Goal: Transaction & Acquisition: Book appointment/travel/reservation

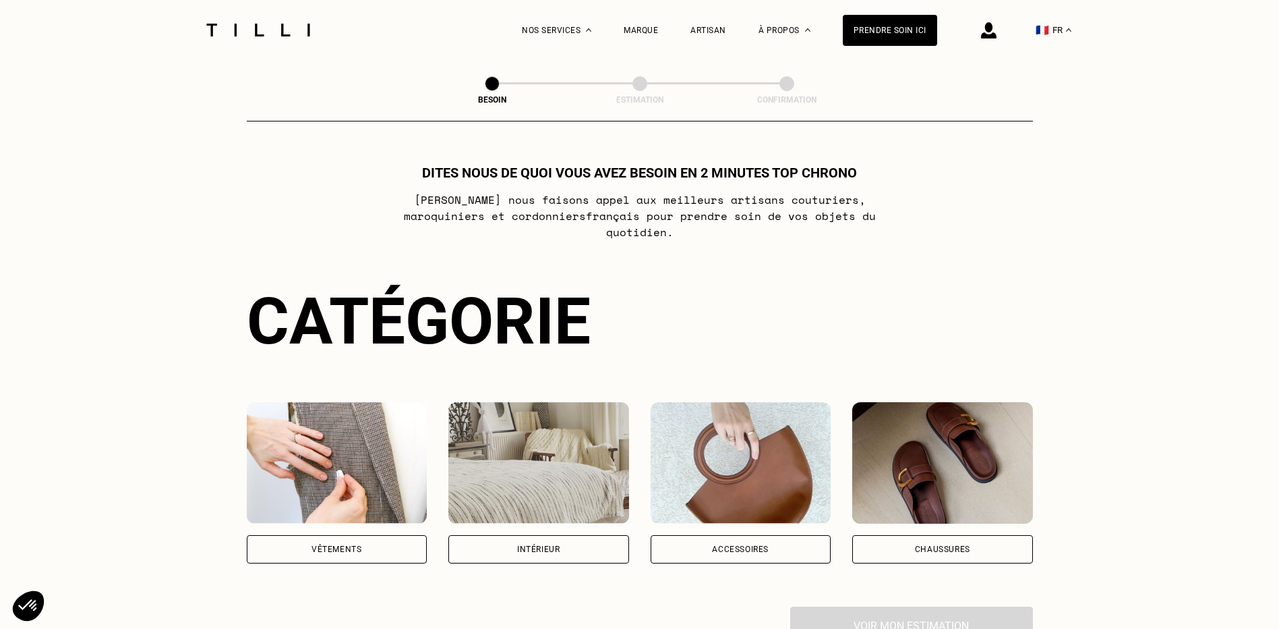
click at [357, 545] on div "Vêtements" at bounding box center [337, 549] width 50 height 8
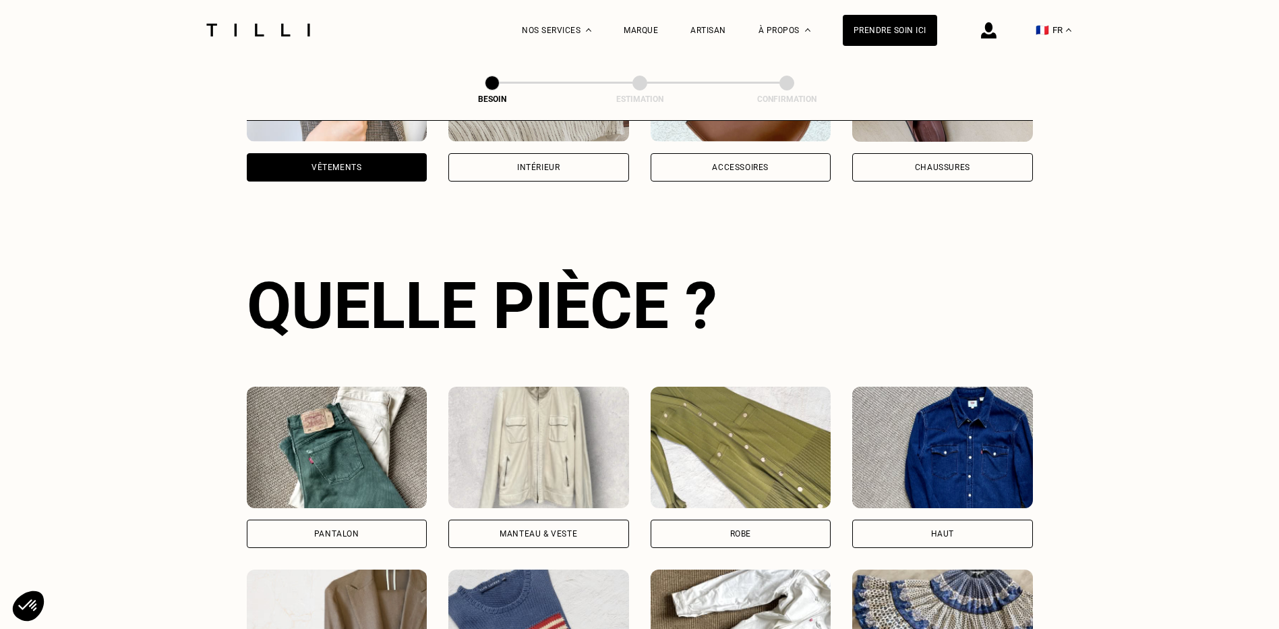
scroll to position [441, 0]
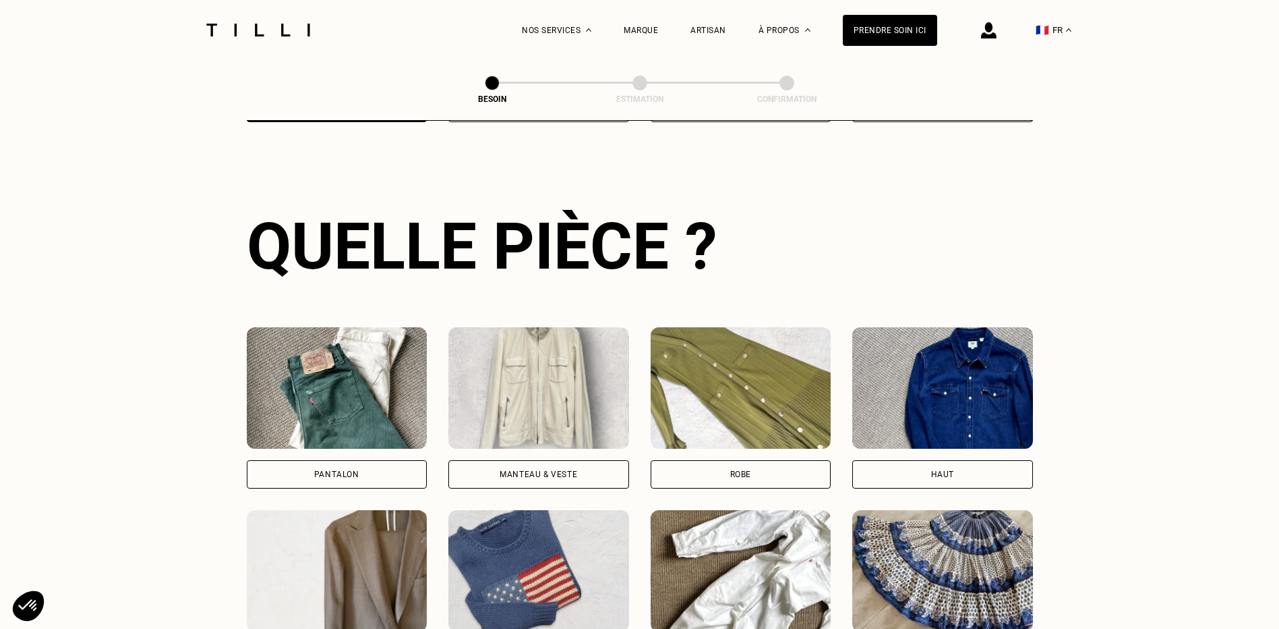
click at [345, 470] on div "Pantalon" at bounding box center [336, 474] width 45 height 8
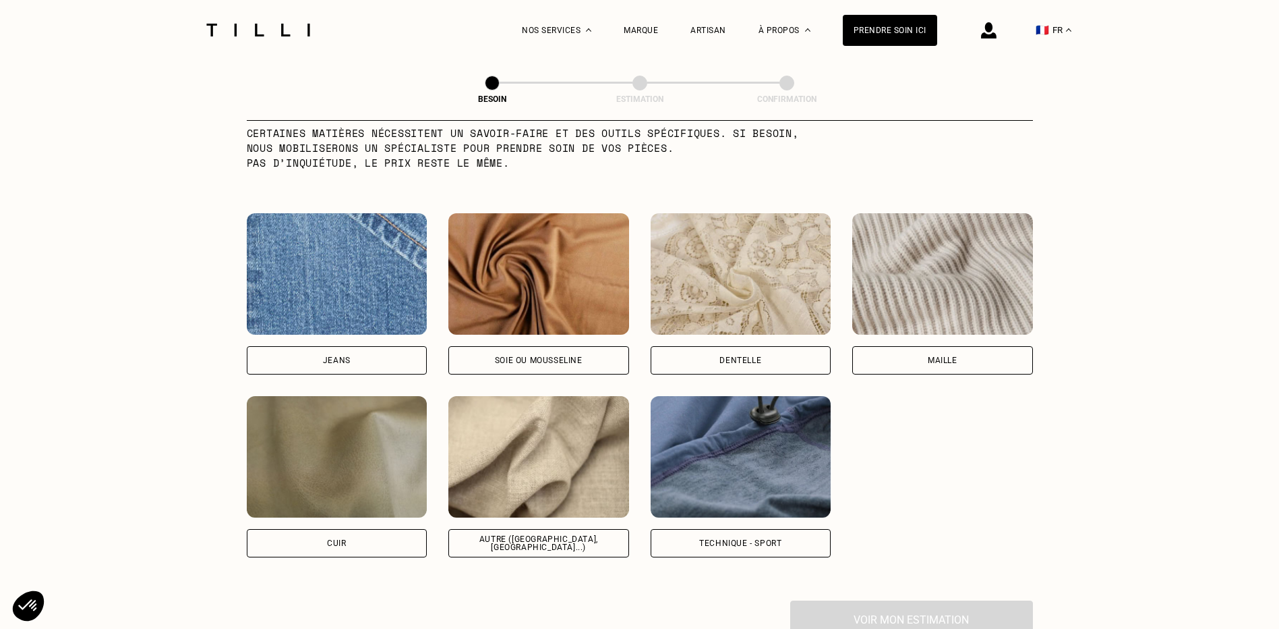
scroll to position [1377, 0]
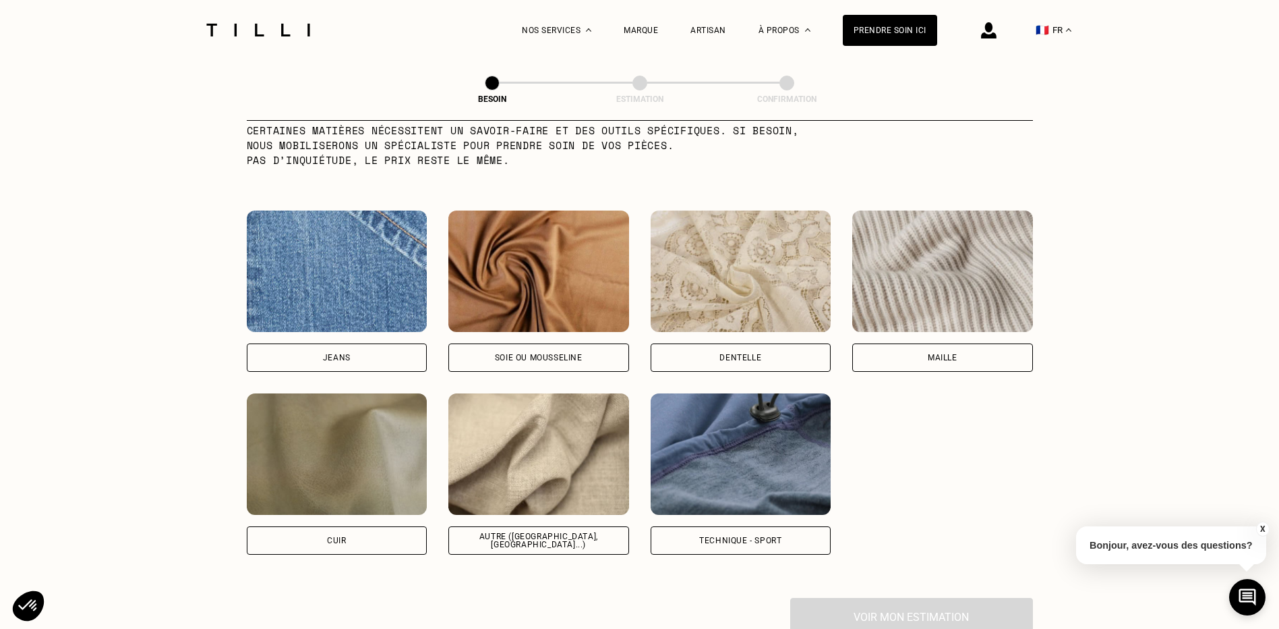
click at [573, 532] on div "Autre ([GEOGRAPHIC_DATA], [GEOGRAPHIC_DATA]...)" at bounding box center [539, 540] width 158 height 16
select select "FR"
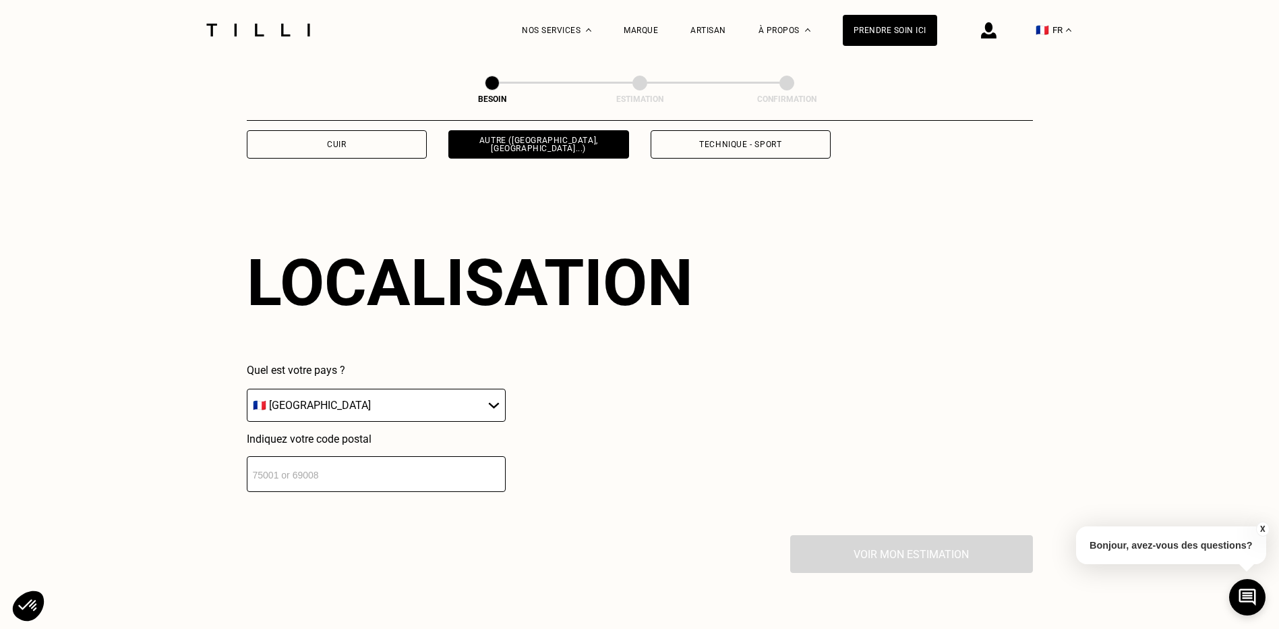
scroll to position [1813, 0]
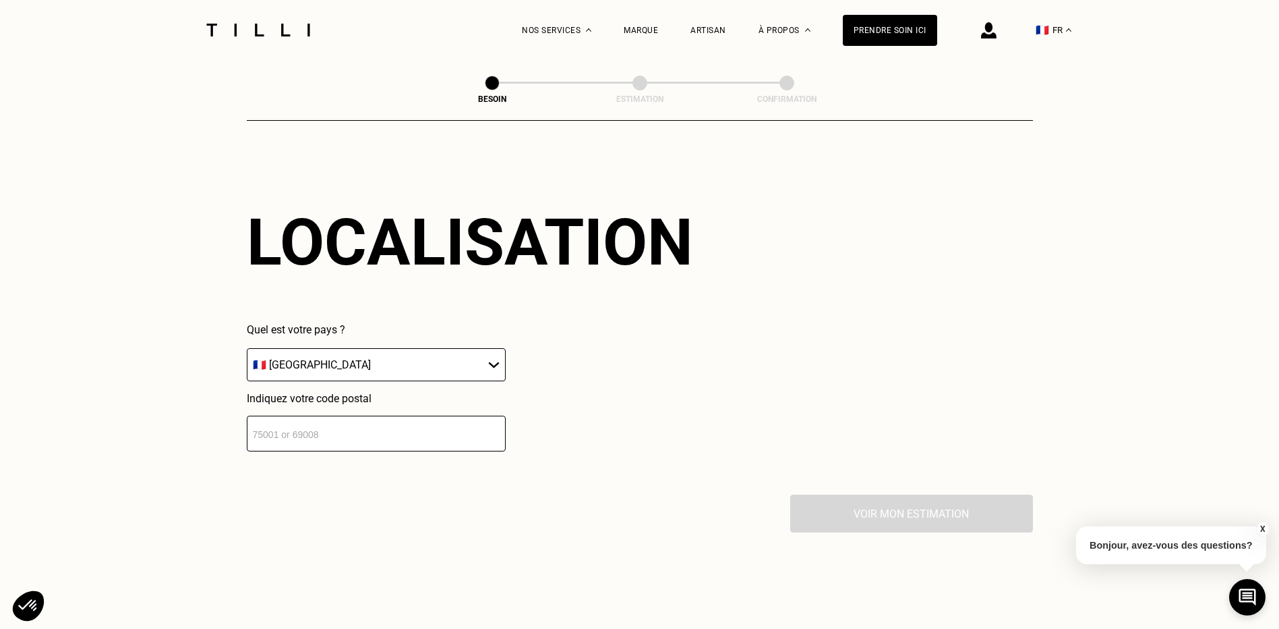
click at [282, 426] on input "number" at bounding box center [376, 433] width 259 height 36
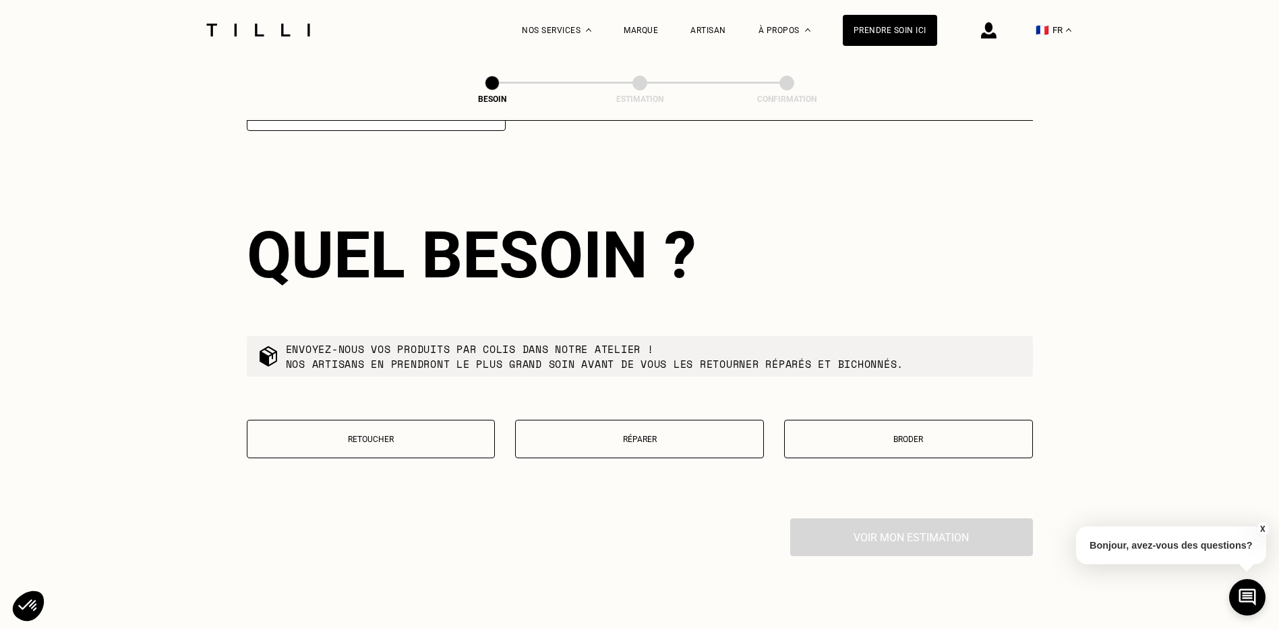
scroll to position [2149, 0]
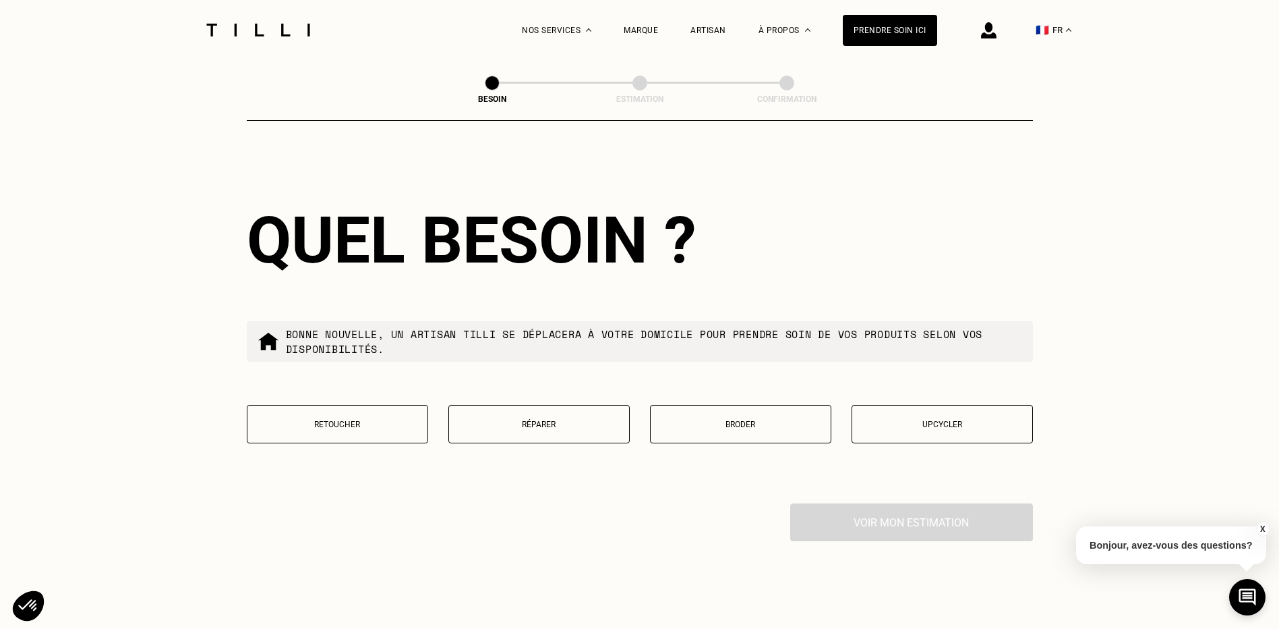
type input "75011"
click at [309, 421] on p "Retoucher" at bounding box center [337, 423] width 167 height 9
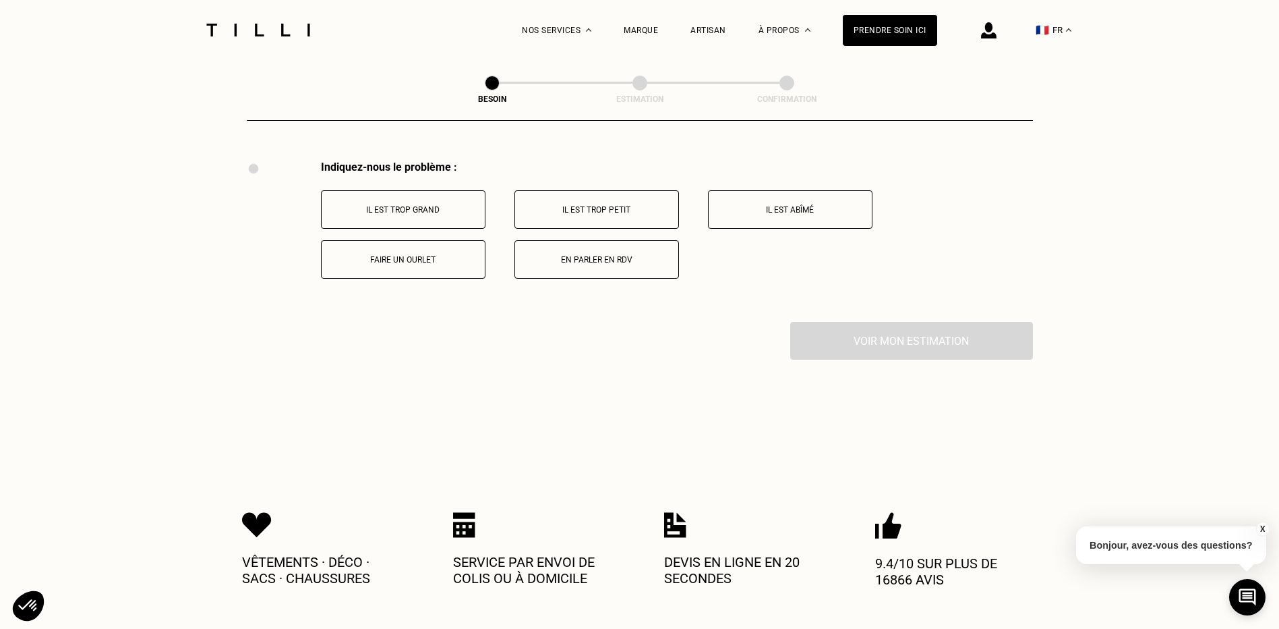
scroll to position [2494, 0]
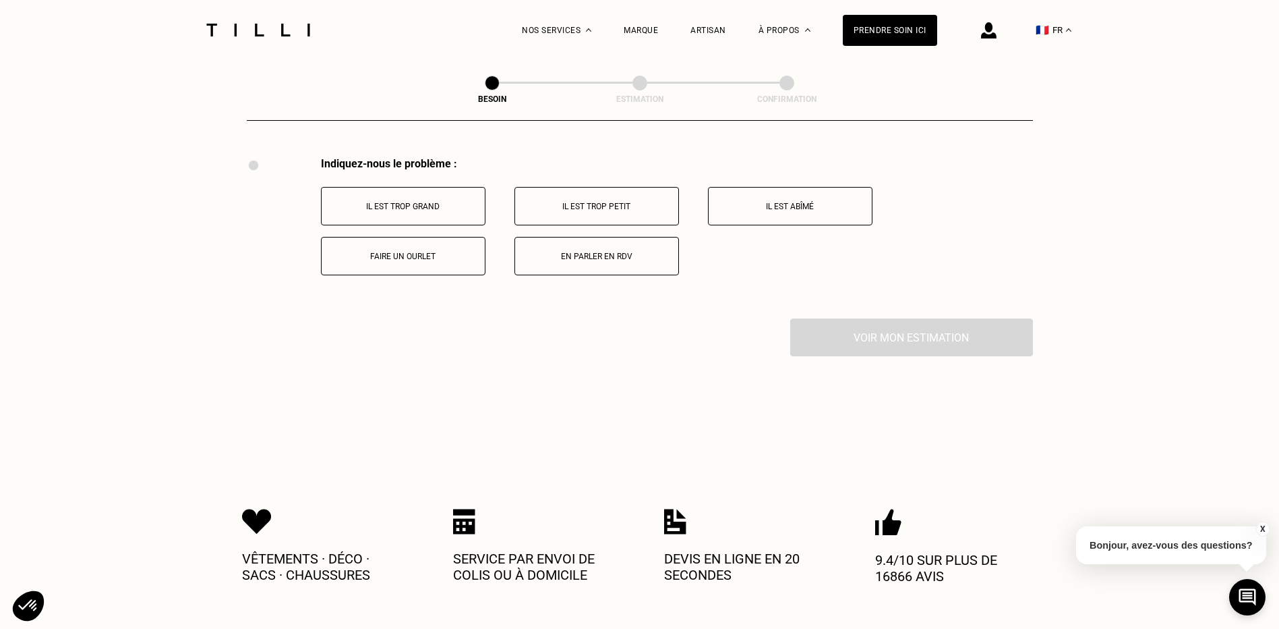
click at [366, 202] on p "Il est trop grand" at bounding box center [403, 206] width 150 height 9
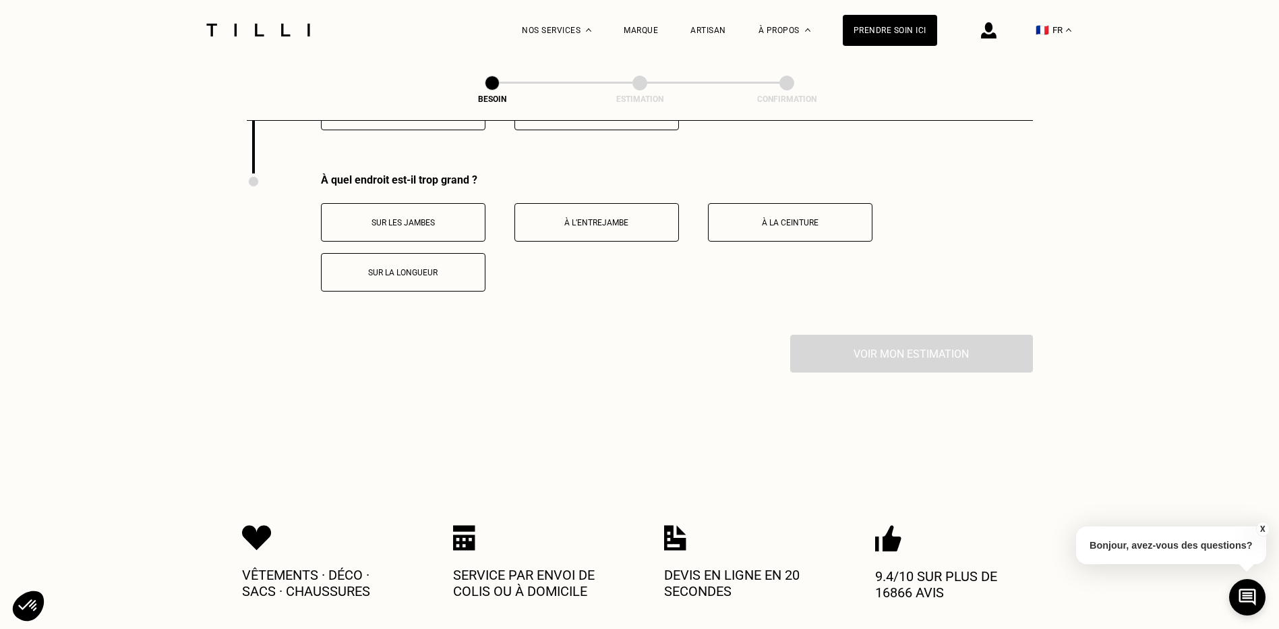
scroll to position [2656, 0]
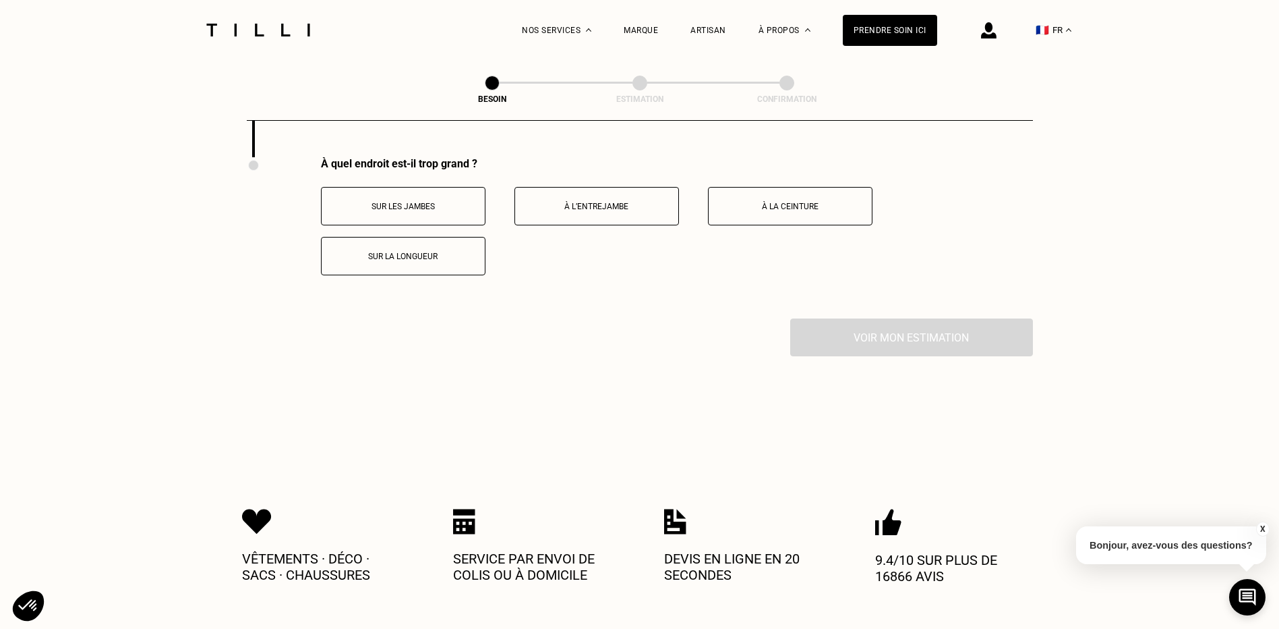
click at [401, 191] on button "Sur les jambes" at bounding box center [403, 206] width 165 height 38
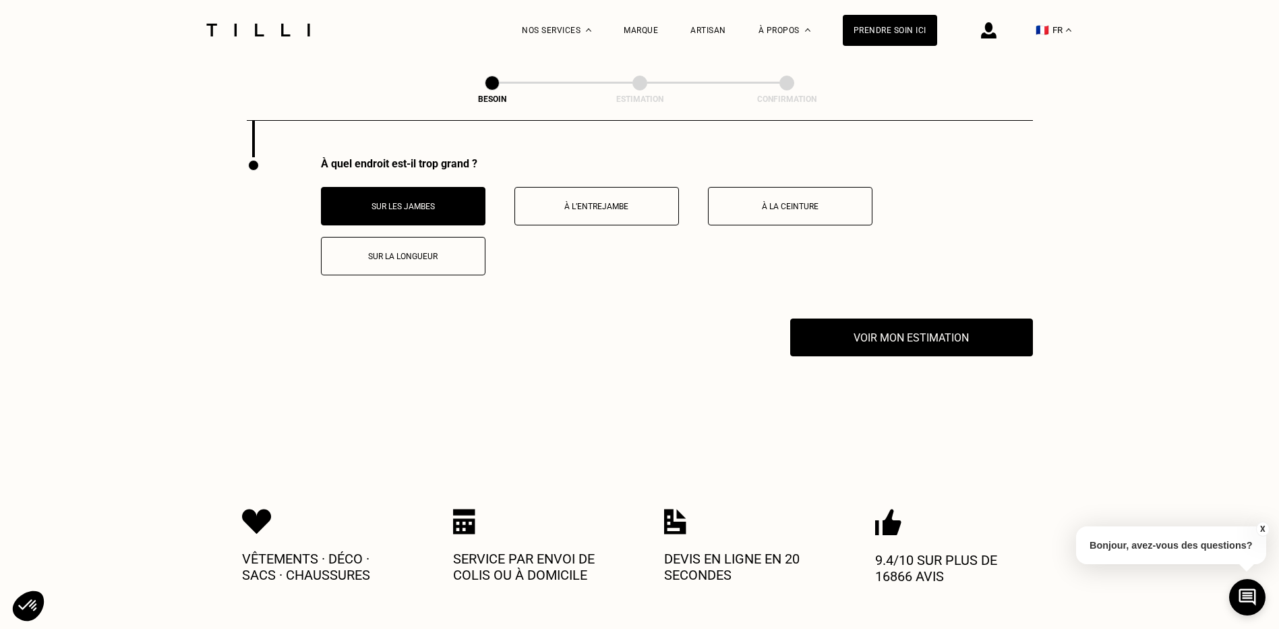
click at [394, 253] on p "Sur la longueur" at bounding box center [403, 256] width 150 height 9
click at [379, 187] on button "Sur les jambes" at bounding box center [403, 206] width 165 height 38
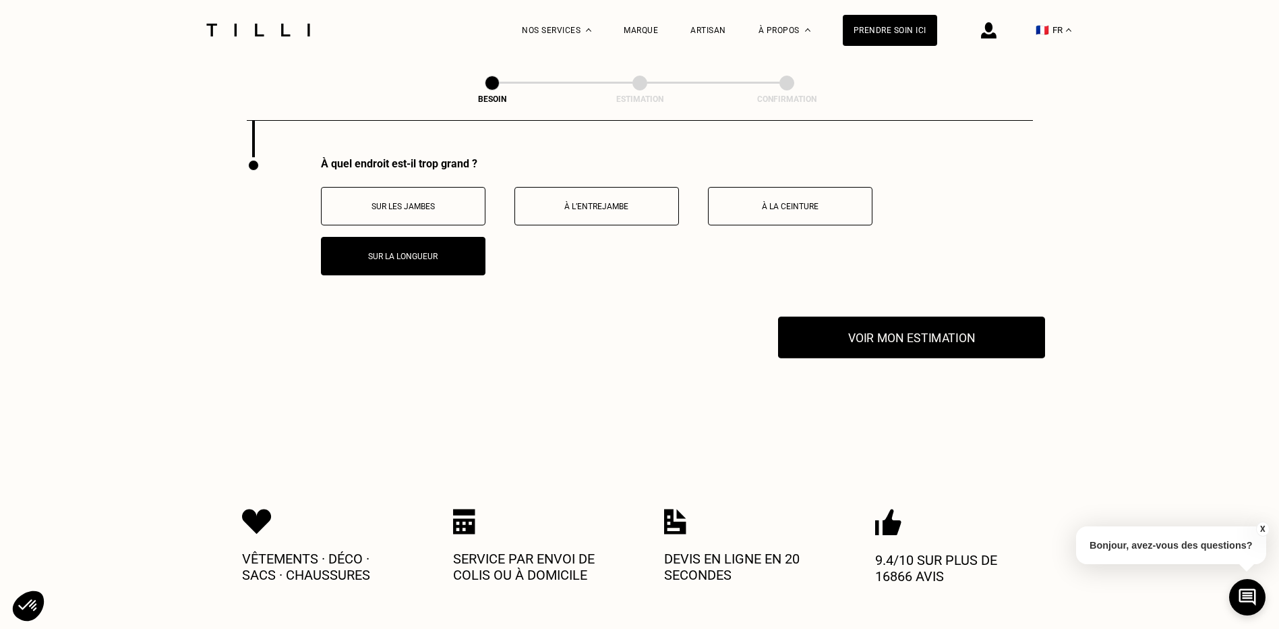
click at [962, 335] on button "Voir mon estimation" at bounding box center [911, 337] width 267 height 42
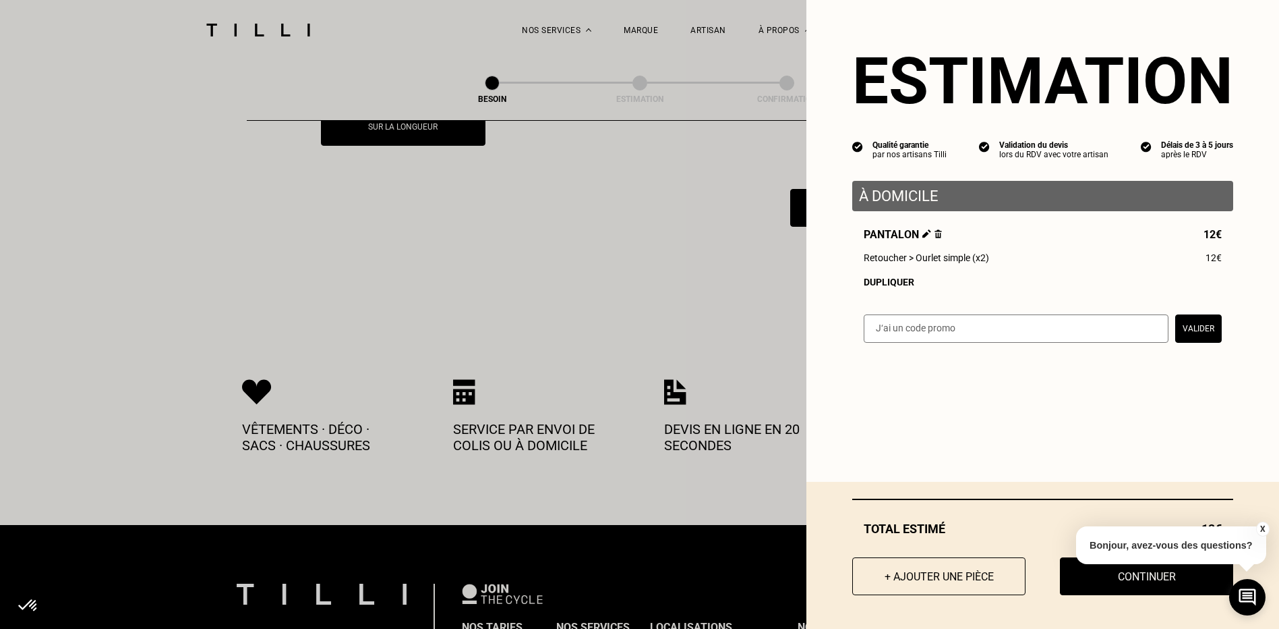
scroll to position [2791, 0]
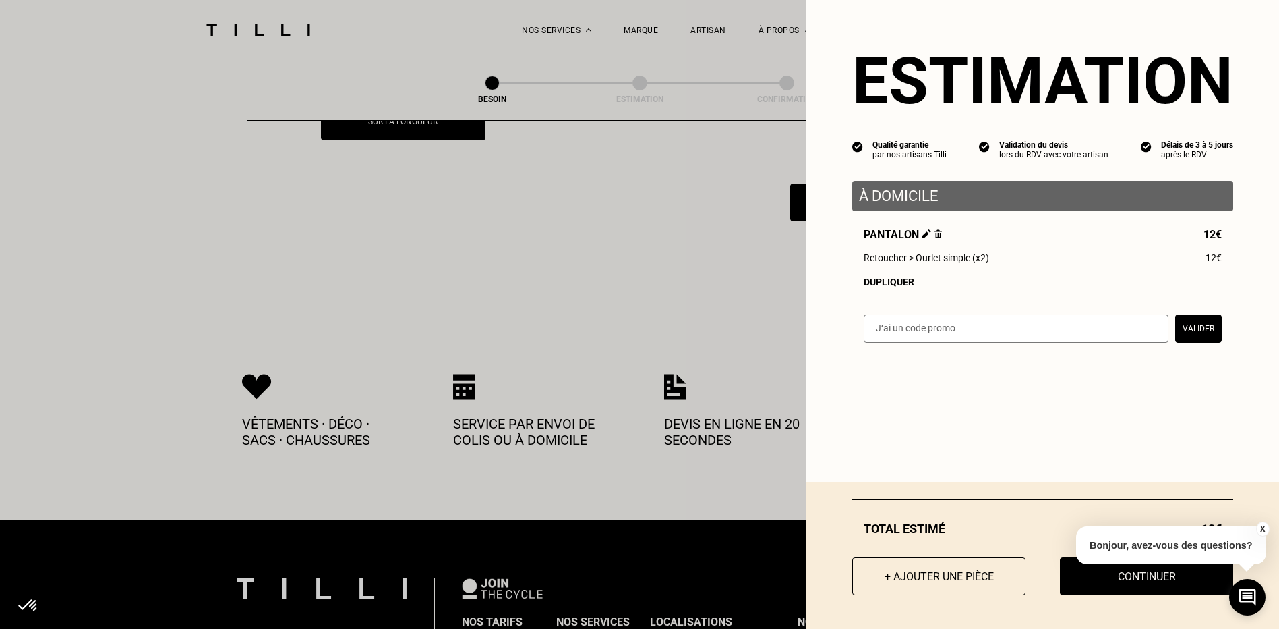
click at [1262, 525] on button "X" at bounding box center [1262, 528] width 13 height 15
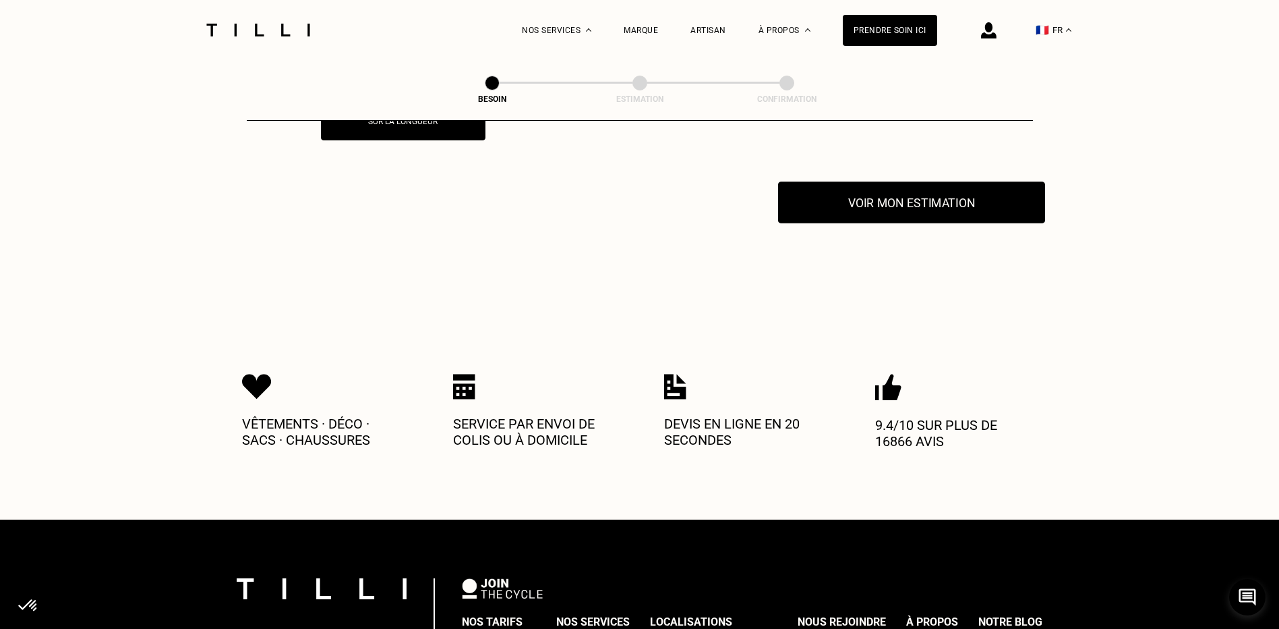
click at [840, 181] on button "Voir mon estimation" at bounding box center [911, 202] width 267 height 42
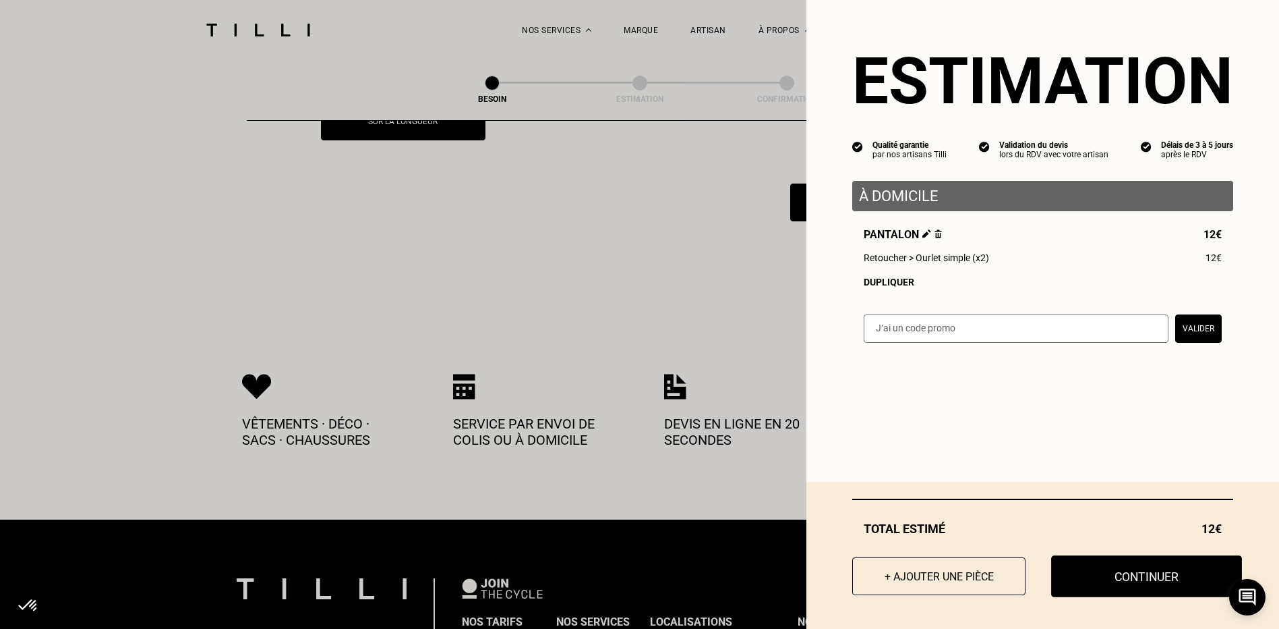
click at [1101, 569] on button "Continuer" at bounding box center [1146, 576] width 191 height 42
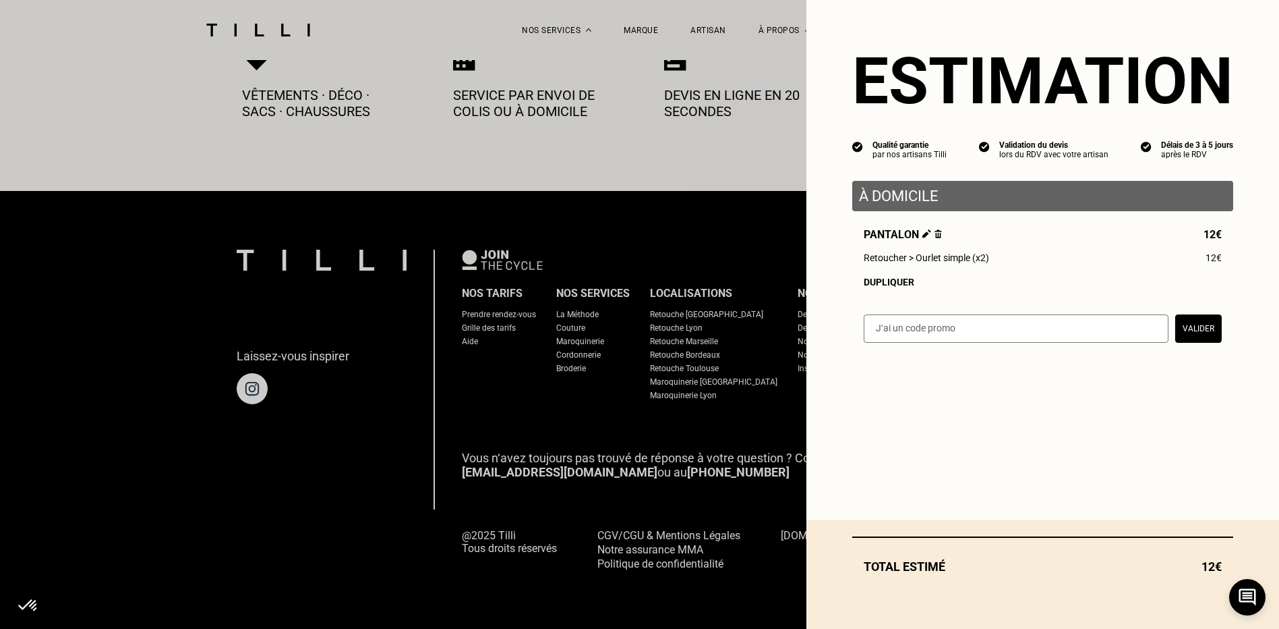
scroll to position [738, 0]
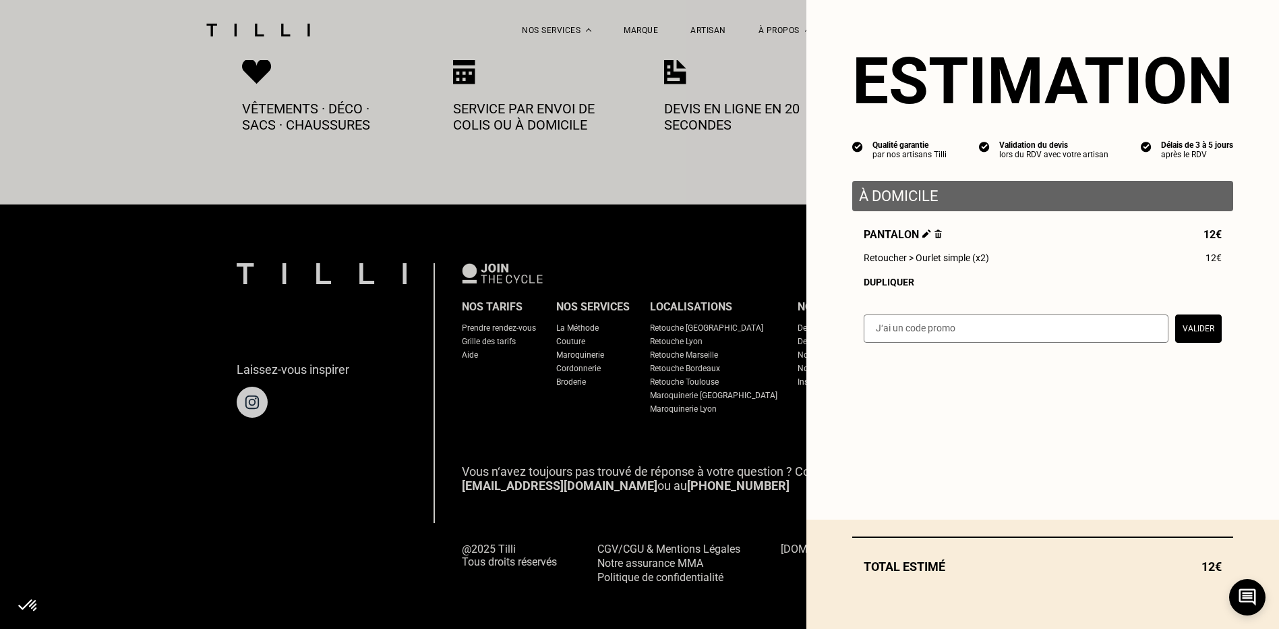
select select "FR"
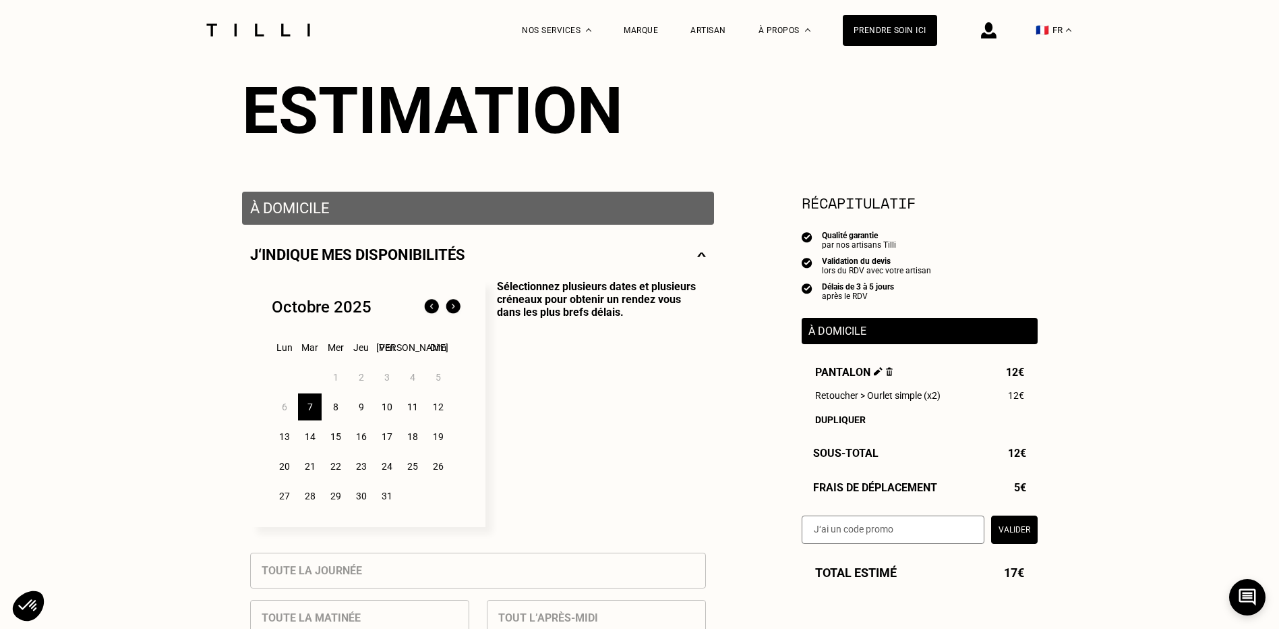
scroll to position [67, 0]
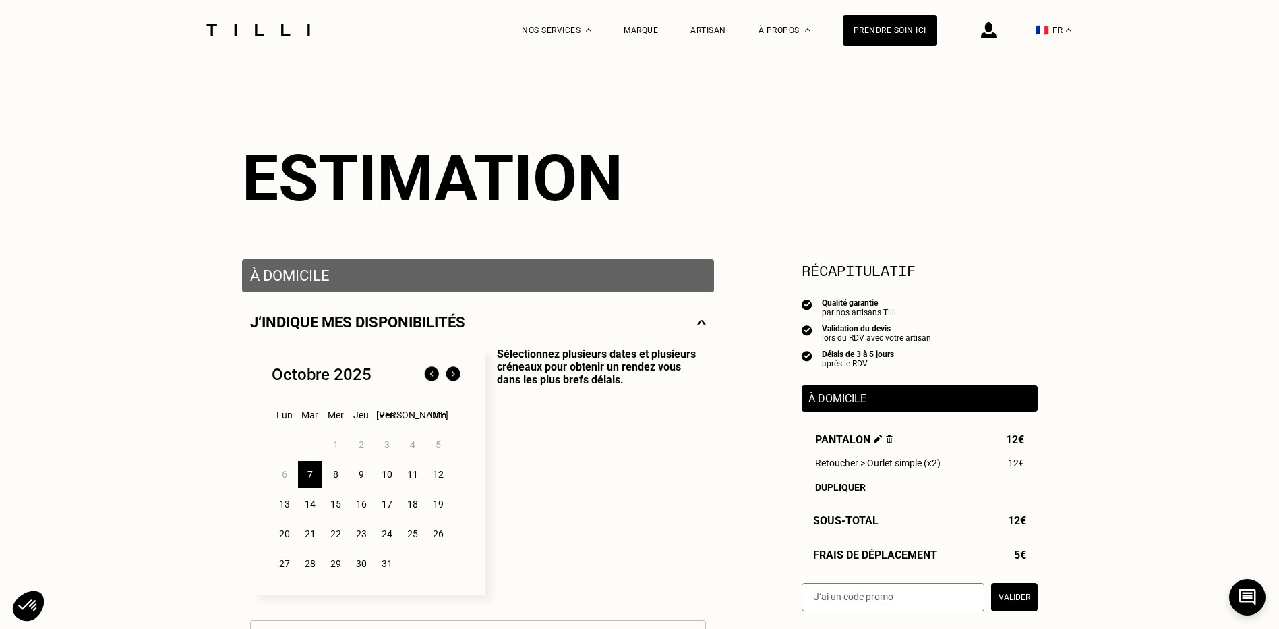
click at [328, 279] on p "À domicile" at bounding box center [478, 275] width 456 height 17
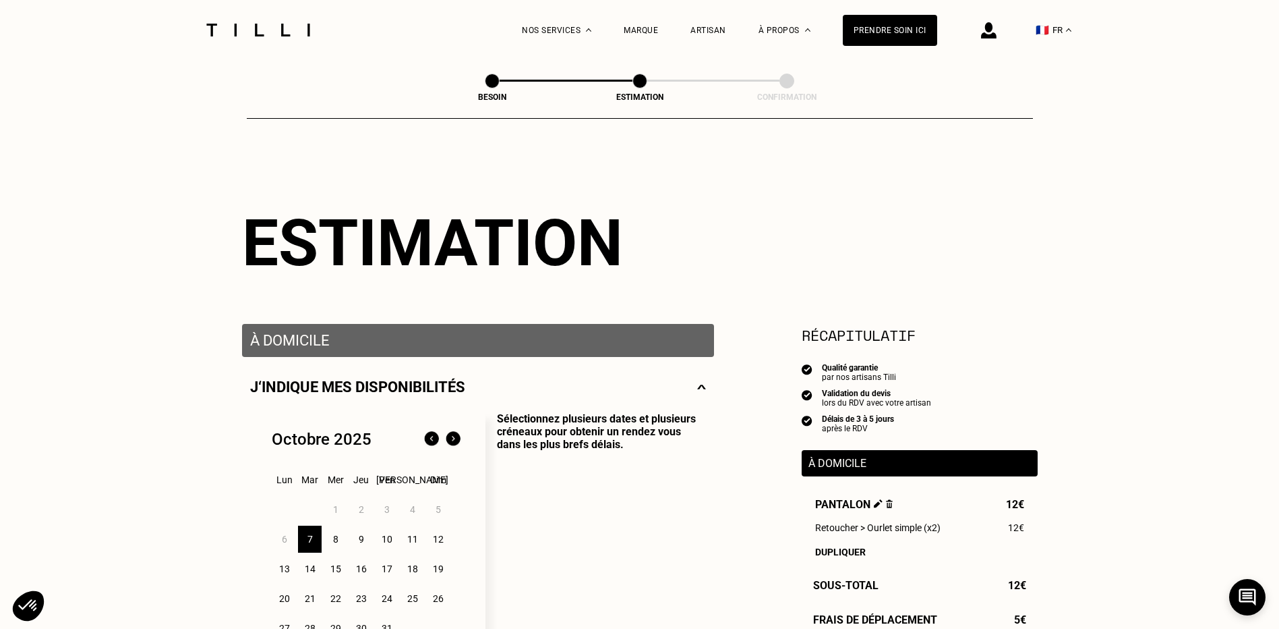
scroll to position [0, 0]
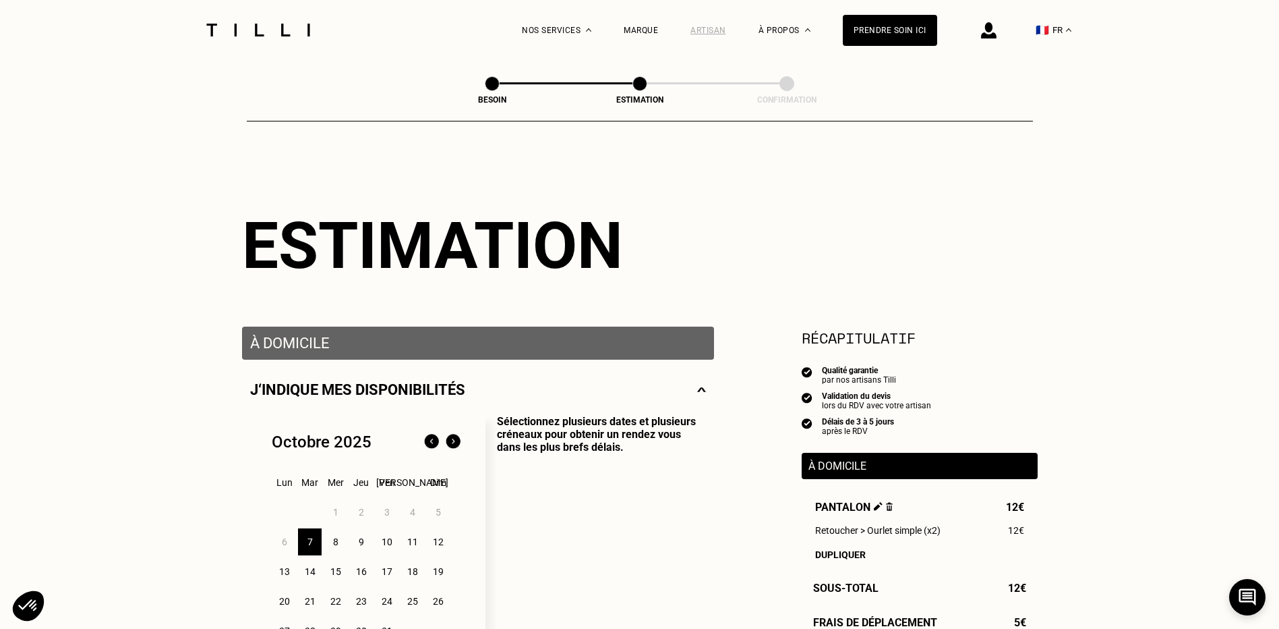
click at [722, 30] on div "Artisan" at bounding box center [709, 30] width 36 height 9
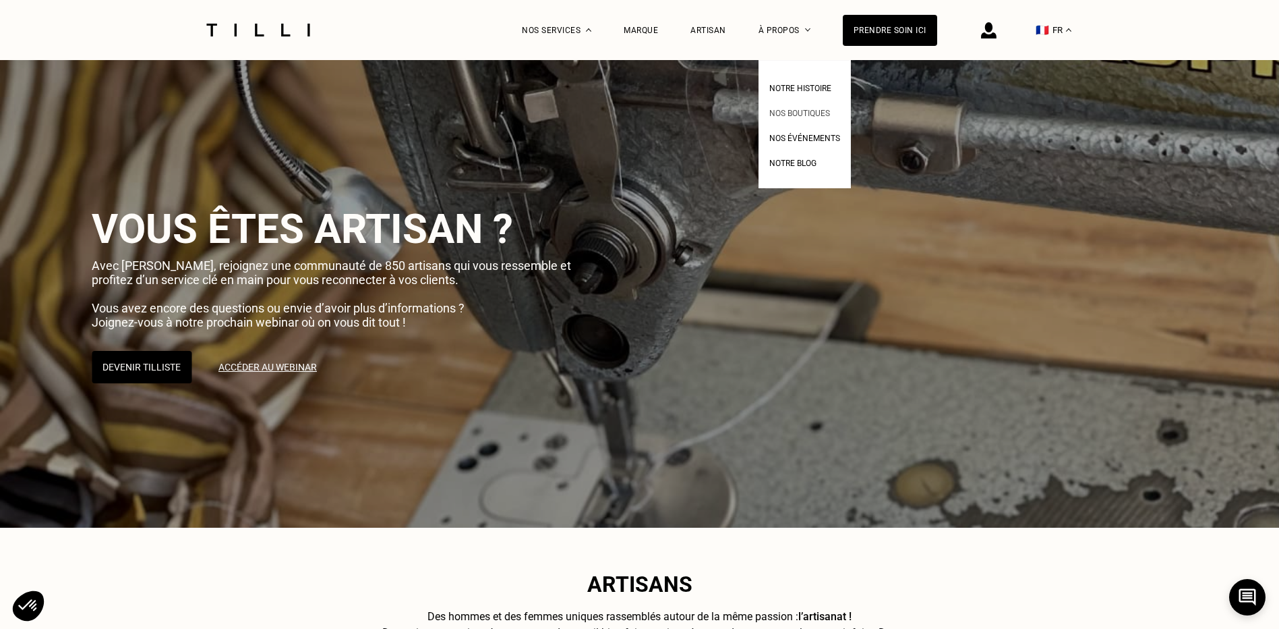
click at [787, 111] on span "Nos boutiques" at bounding box center [799, 113] width 61 height 9
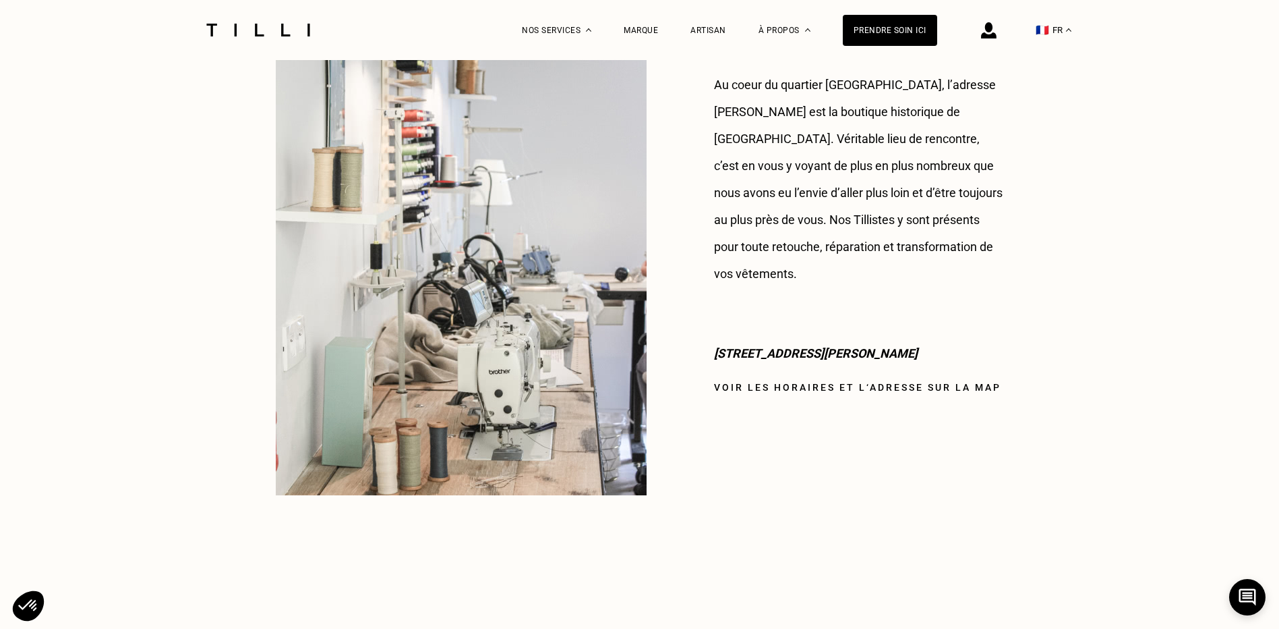
scroll to position [1079, 0]
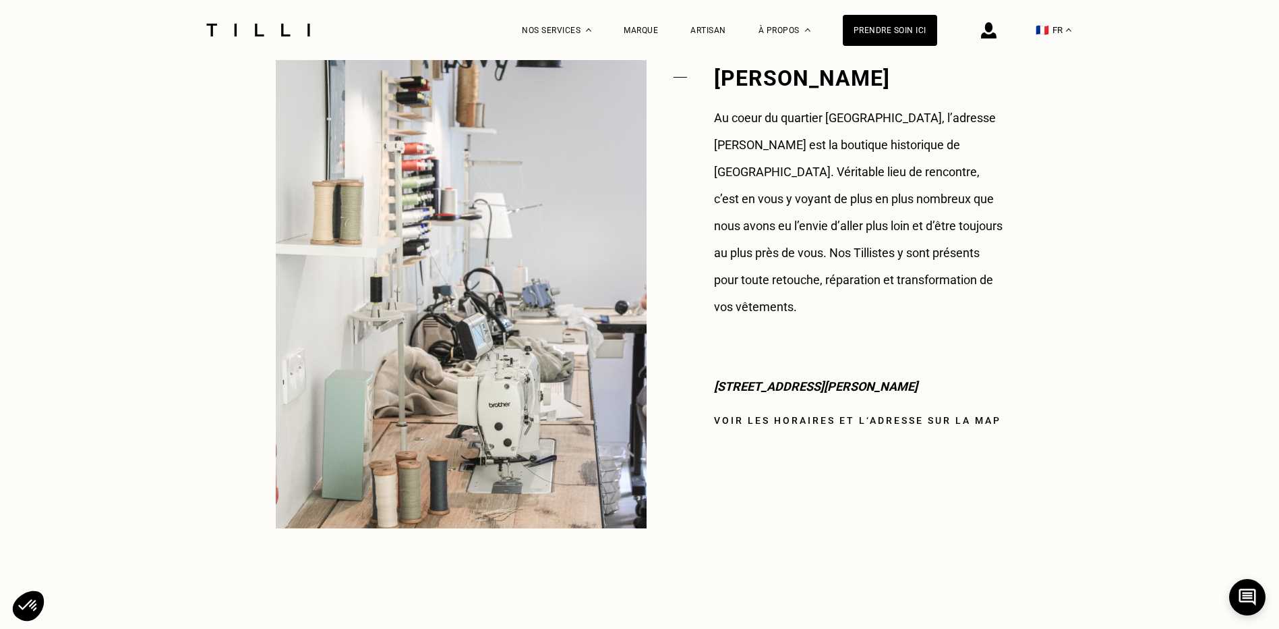
click at [739, 415] on link "Voir les horaires et l‘adresse sur la map" at bounding box center [857, 420] width 287 height 11
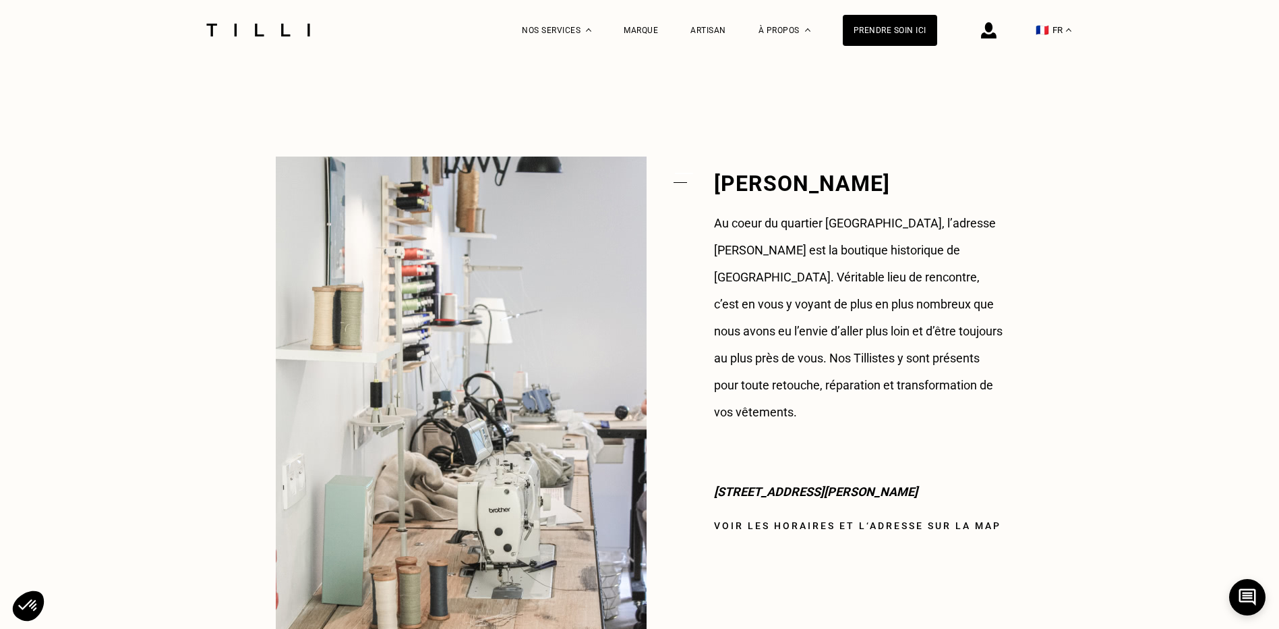
scroll to position [674, 0]
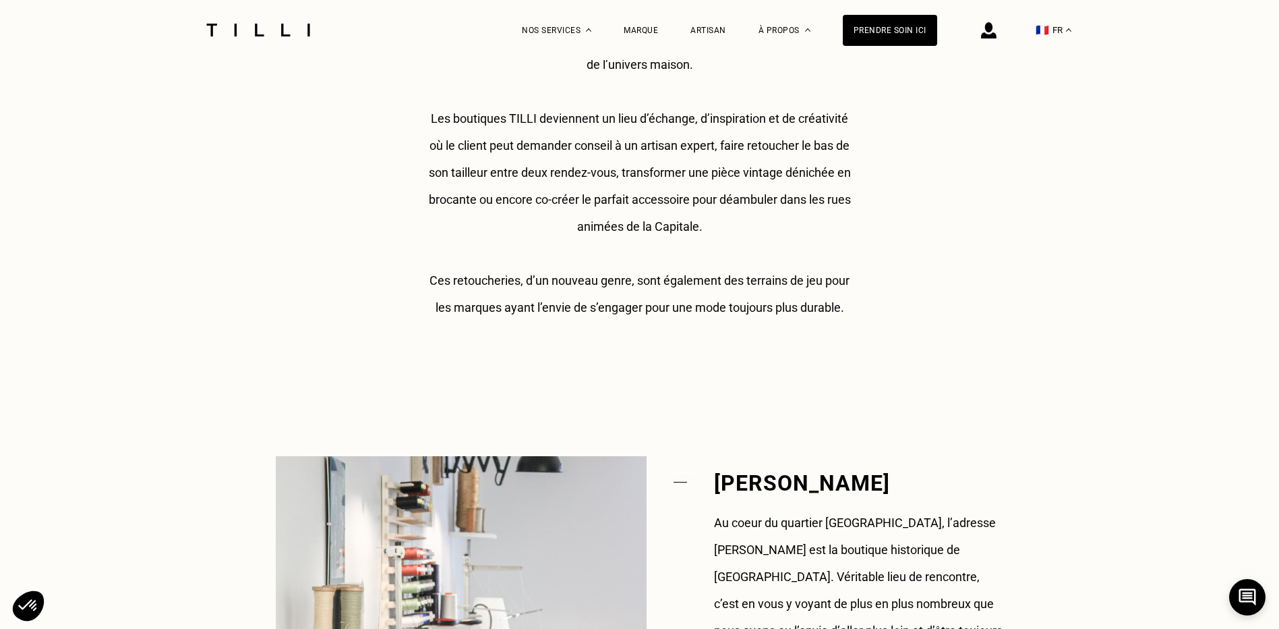
click at [997, 32] on img at bounding box center [989, 30] width 16 height 16
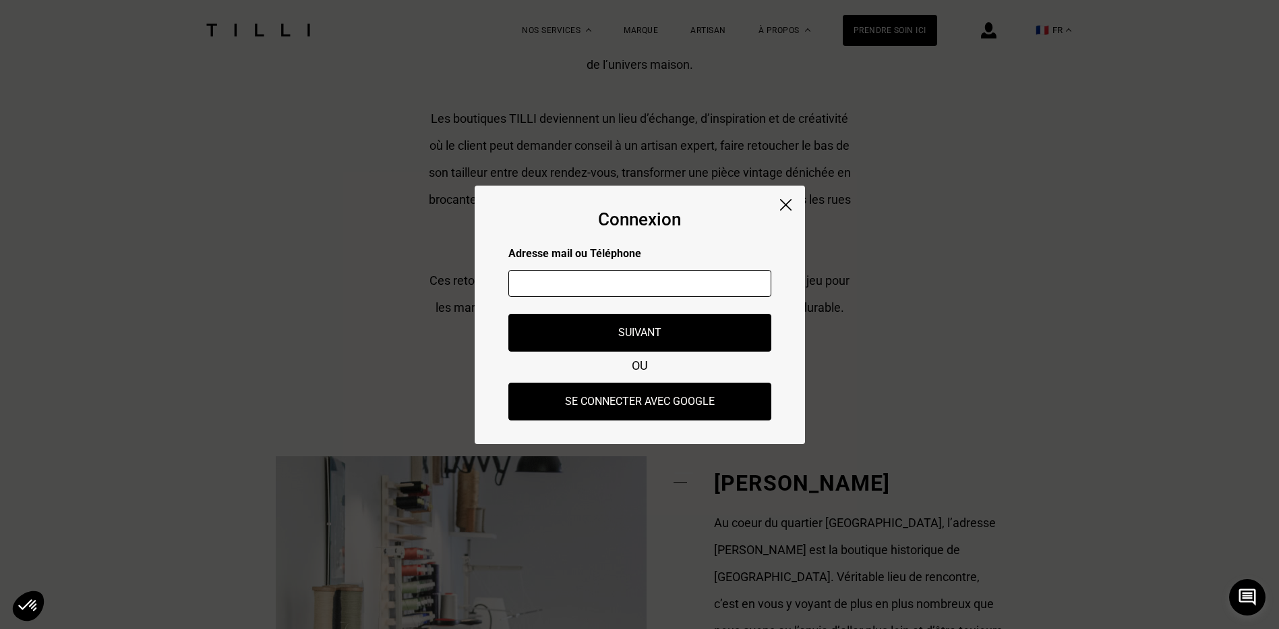
click at [620, 283] on input "text" at bounding box center [639, 283] width 263 height 27
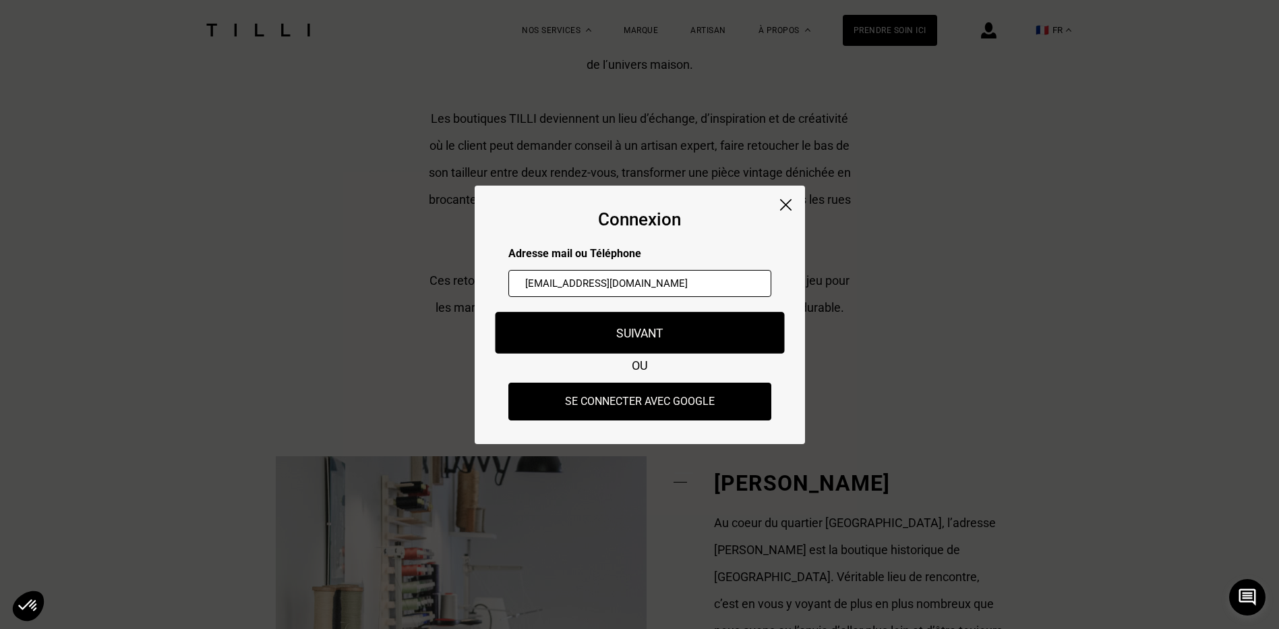
type input "[EMAIL_ADDRESS][DOMAIN_NAME]"
click at [631, 324] on button "Suivant" at bounding box center [639, 333] width 289 height 42
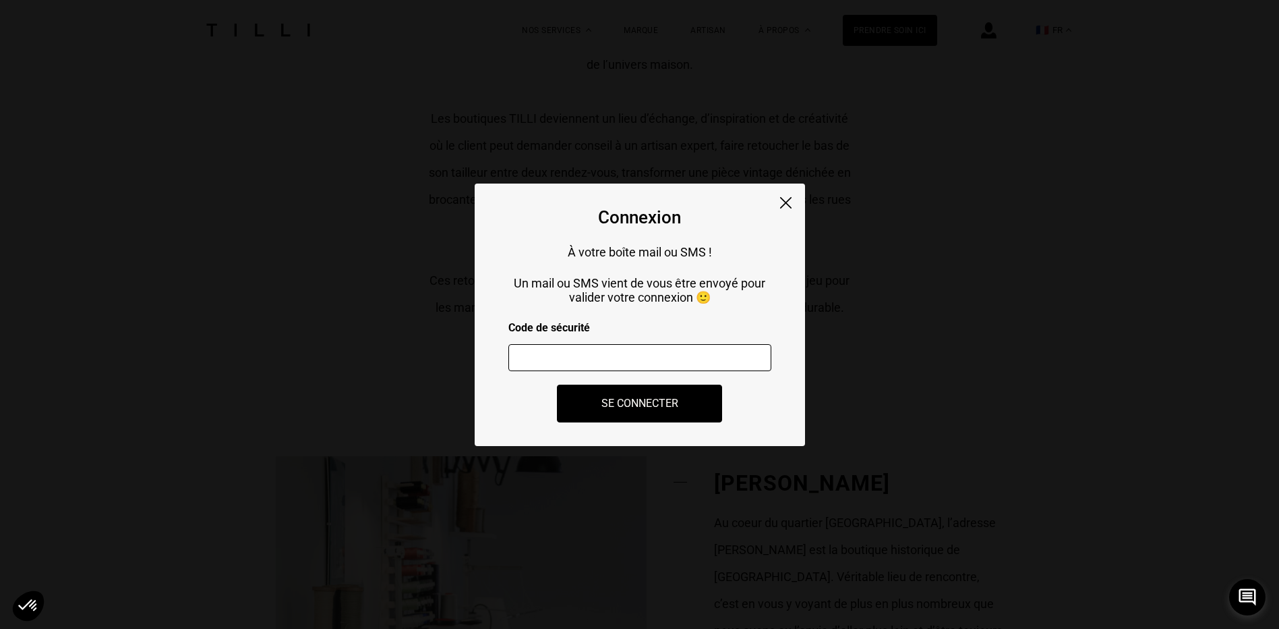
click at [599, 345] on div at bounding box center [639, 359] width 263 height 51
click at [575, 361] on input "number" at bounding box center [639, 357] width 263 height 27
type input "532030"
click at [621, 397] on button "Se connecter" at bounding box center [640, 403] width 182 height 42
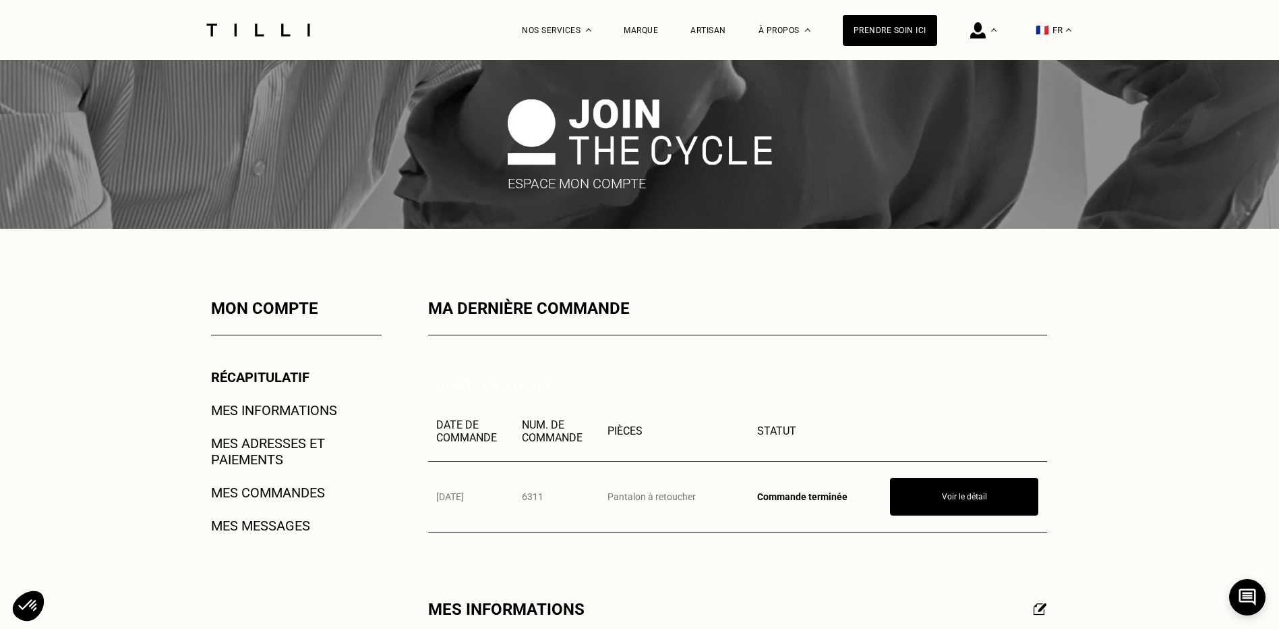
click at [322, 498] on link "Mes commandes" at bounding box center [268, 492] width 114 height 16
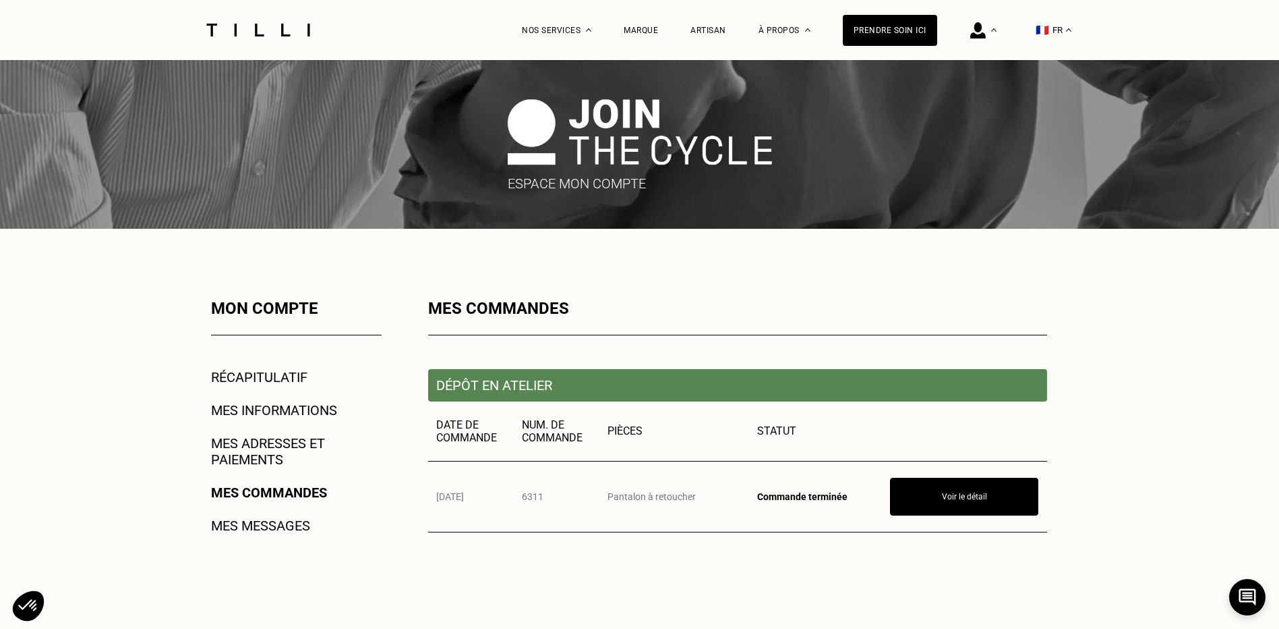
click at [460, 384] on p "Dépôt en atelier" at bounding box center [737, 385] width 619 height 32
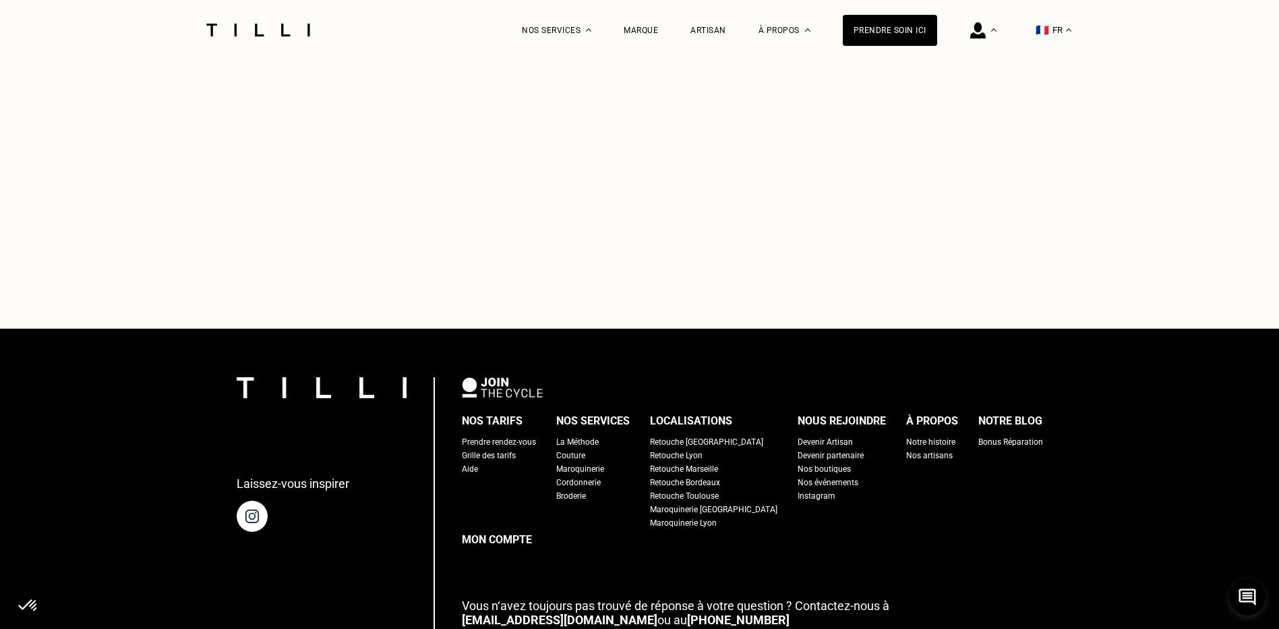
scroll to position [270, 0]
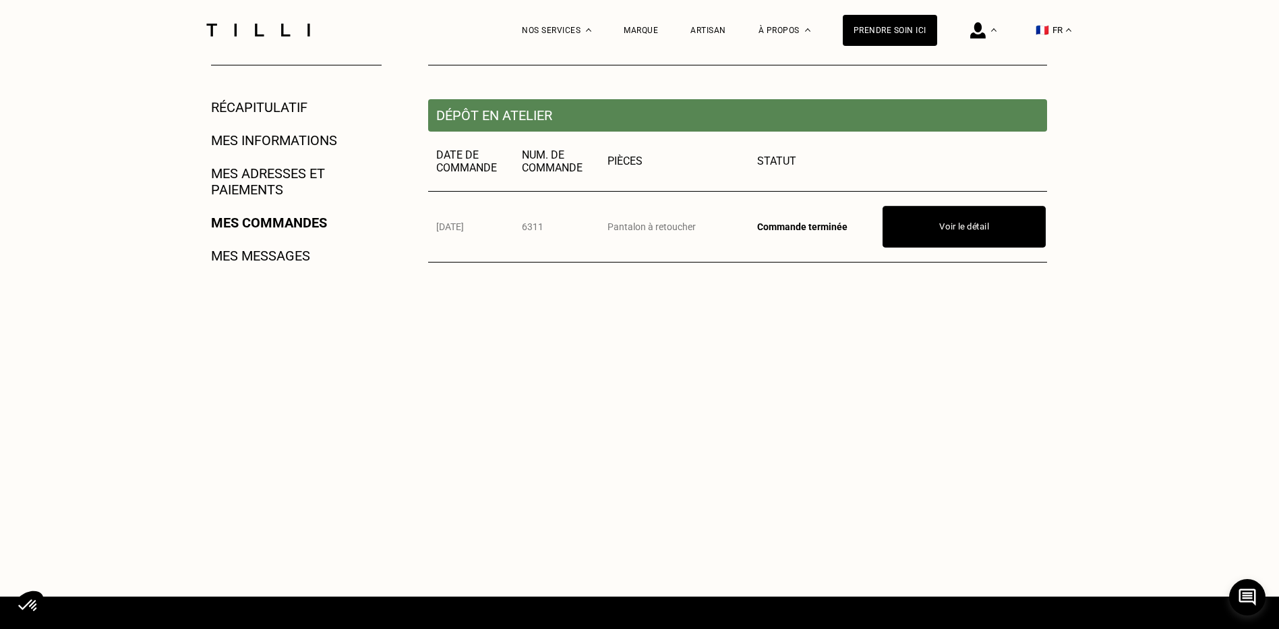
click at [993, 223] on button "Voir le détail" at bounding box center [964, 227] width 163 height 42
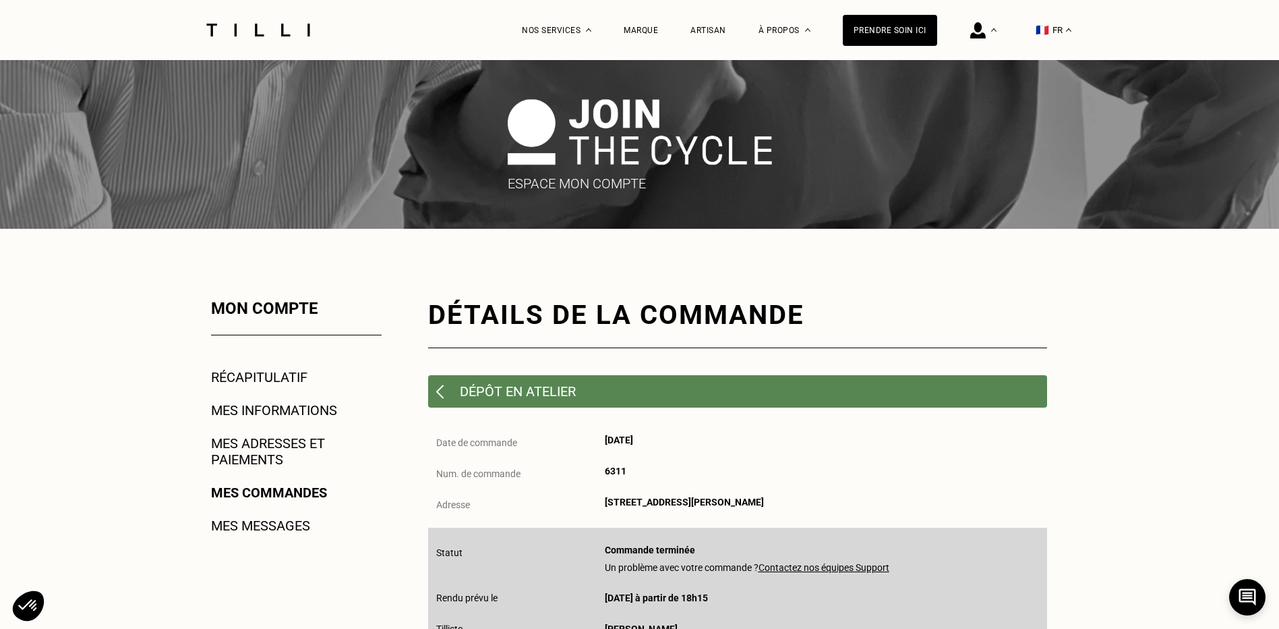
click at [603, 504] on div "Adresse" at bounding box center [520, 503] width 169 height 14
drag, startPoint x: 742, startPoint y: 502, endPoint x: 595, endPoint y: 497, distance: 147.8
click at [595, 497] on div "Date de commande [DATE] Num. de commande 6311 Adresse [STREET_ADDRESS][PERSON_N…" at bounding box center [737, 480] width 619 height 93
click at [757, 502] on div "Adresse [STREET_ADDRESS][PERSON_NAME]" at bounding box center [737, 503] width 619 height 14
drag, startPoint x: 744, startPoint y: 503, endPoint x: 595, endPoint y: 504, distance: 149.7
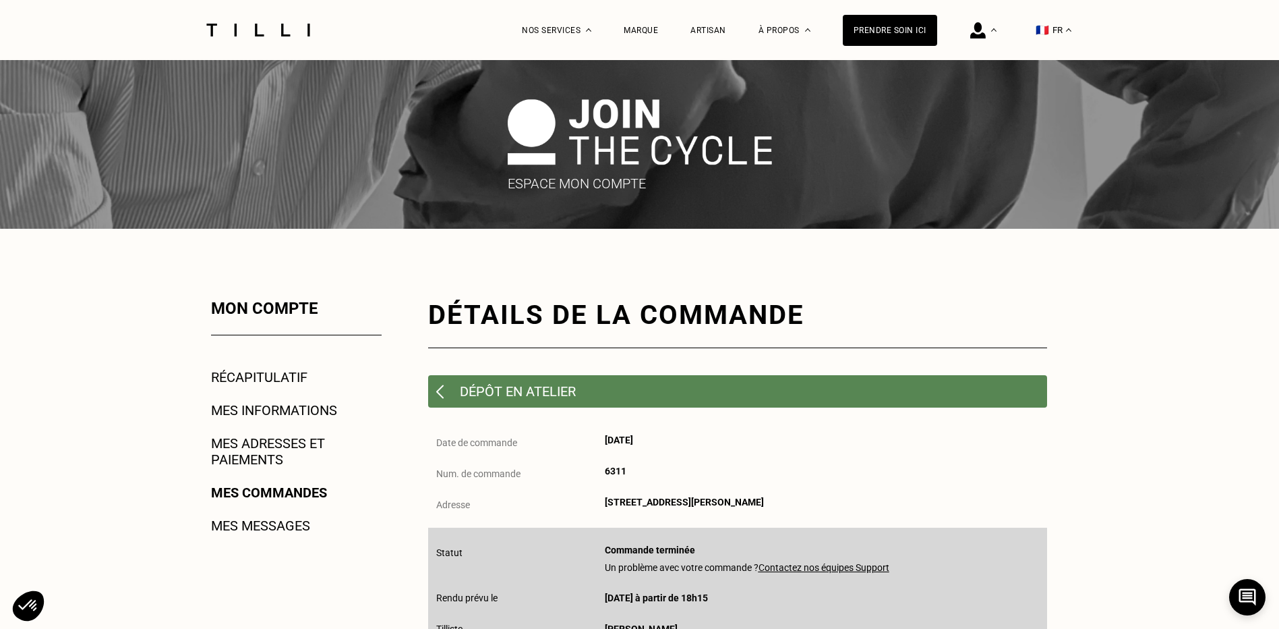
click at [595, 504] on div "Adresse [STREET_ADDRESS][PERSON_NAME]" at bounding box center [737, 503] width 619 height 14
copy div "[STREET_ADDRESS][PERSON_NAME]"
click at [241, 455] on link "Mes adresses et paiements" at bounding box center [296, 451] width 171 height 32
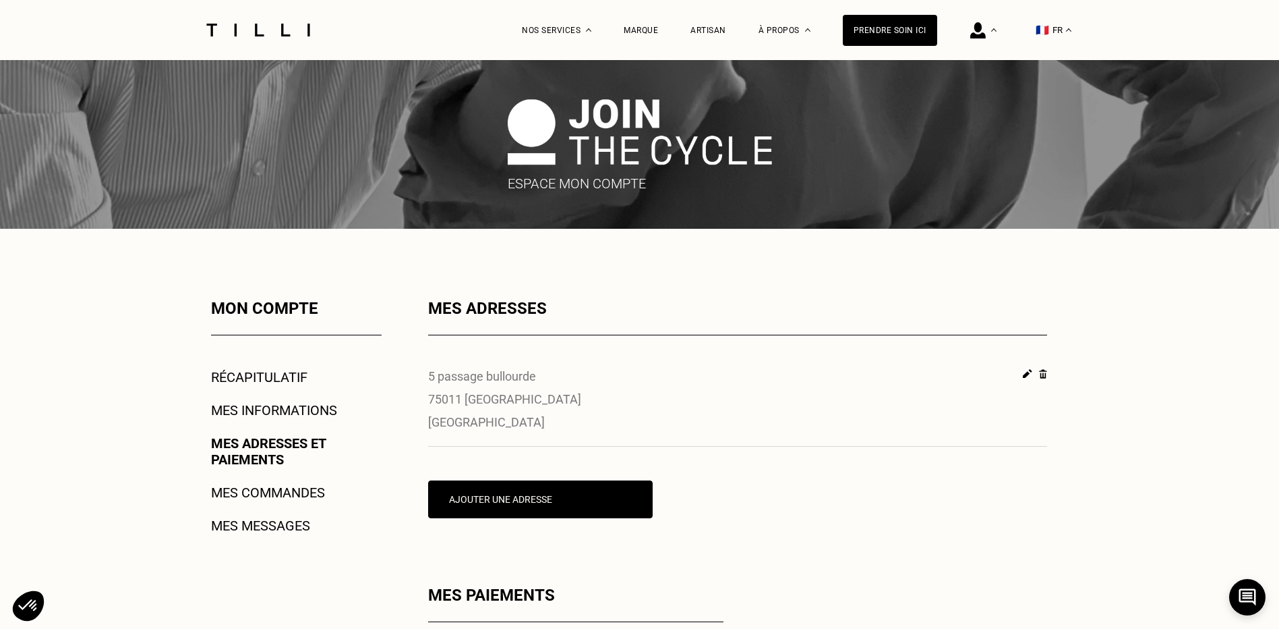
click at [245, 523] on link "Mes messages" at bounding box center [260, 525] width 99 height 16
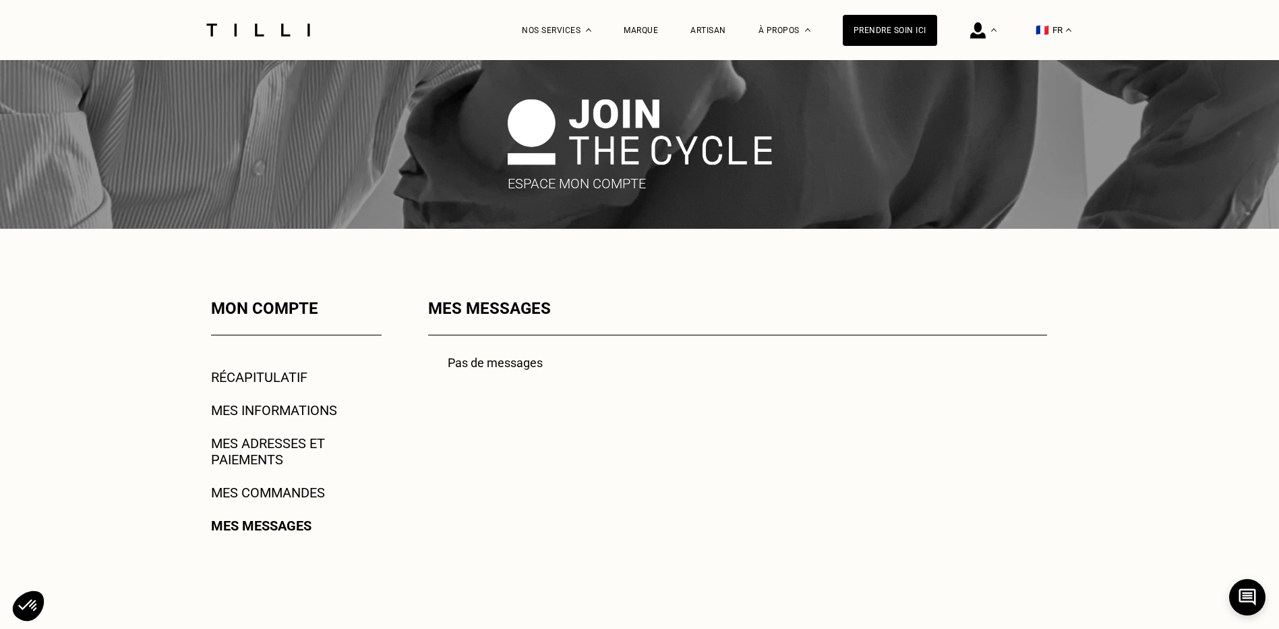
click at [266, 372] on link "Récapitulatif" at bounding box center [259, 377] width 96 height 16
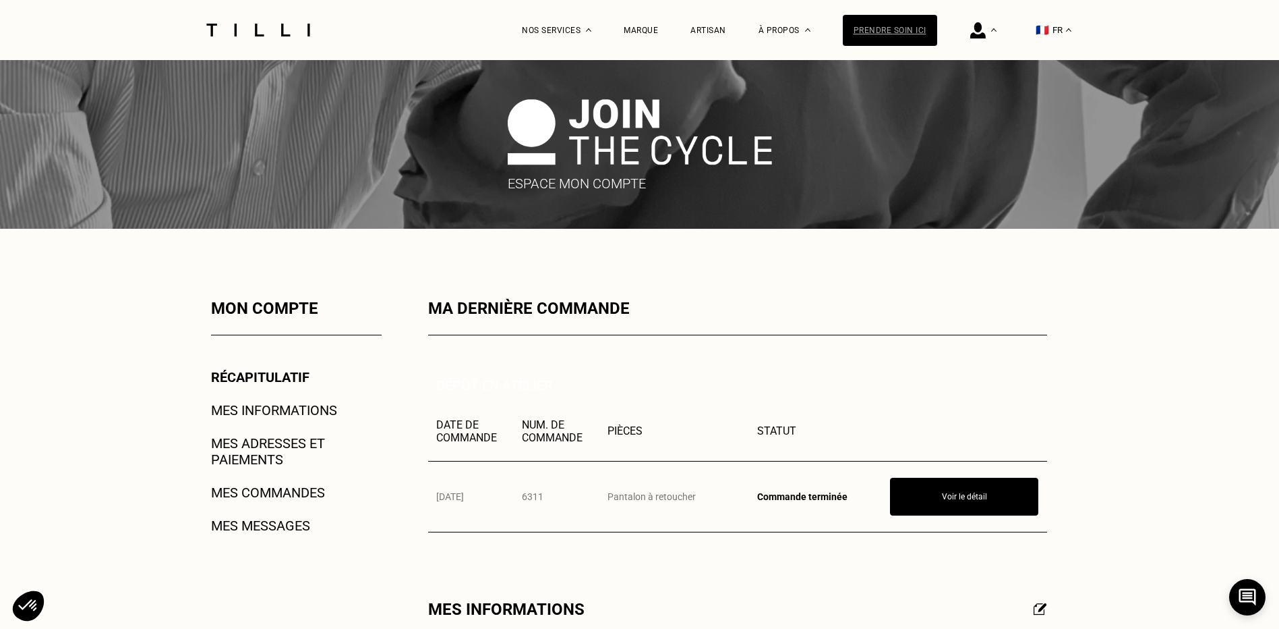
click at [899, 26] on div "Prendre soin ici" at bounding box center [890, 30] width 94 height 31
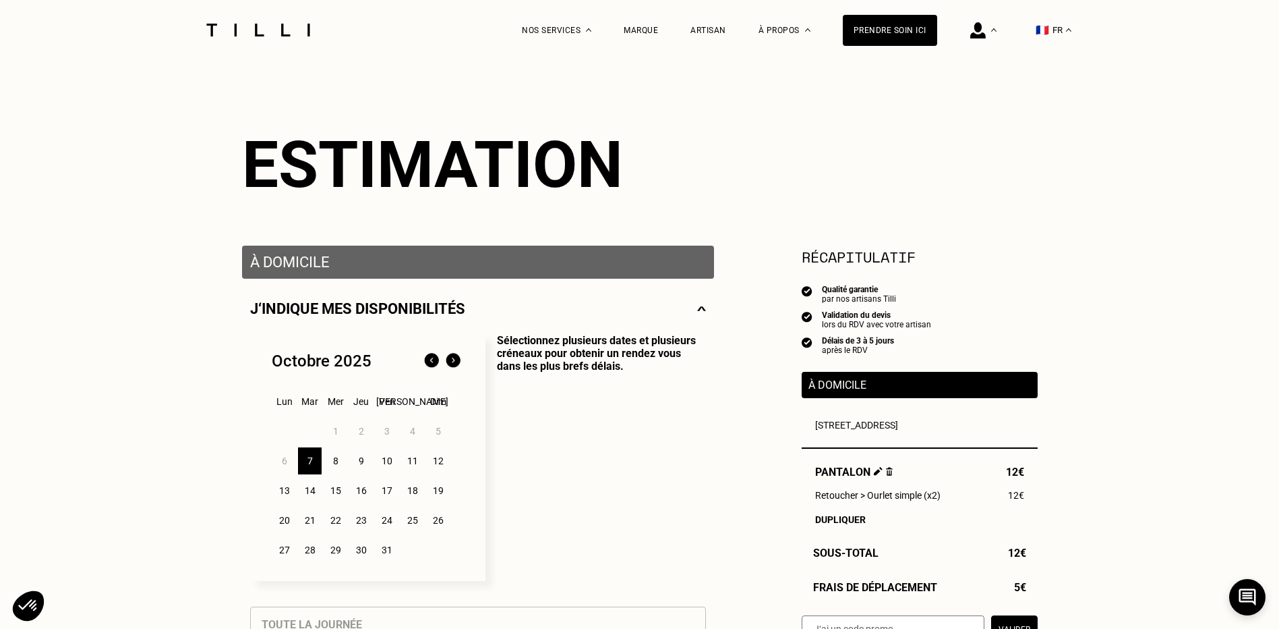
scroll to position [67, 0]
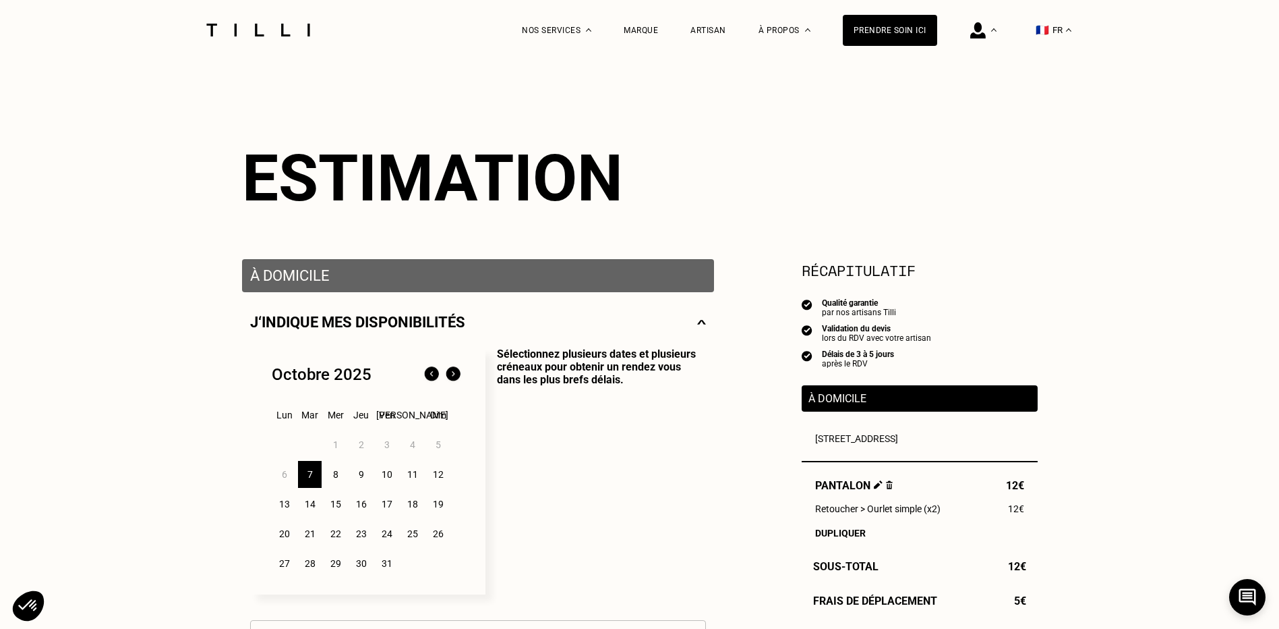
click at [699, 327] on img at bounding box center [701, 322] width 9 height 17
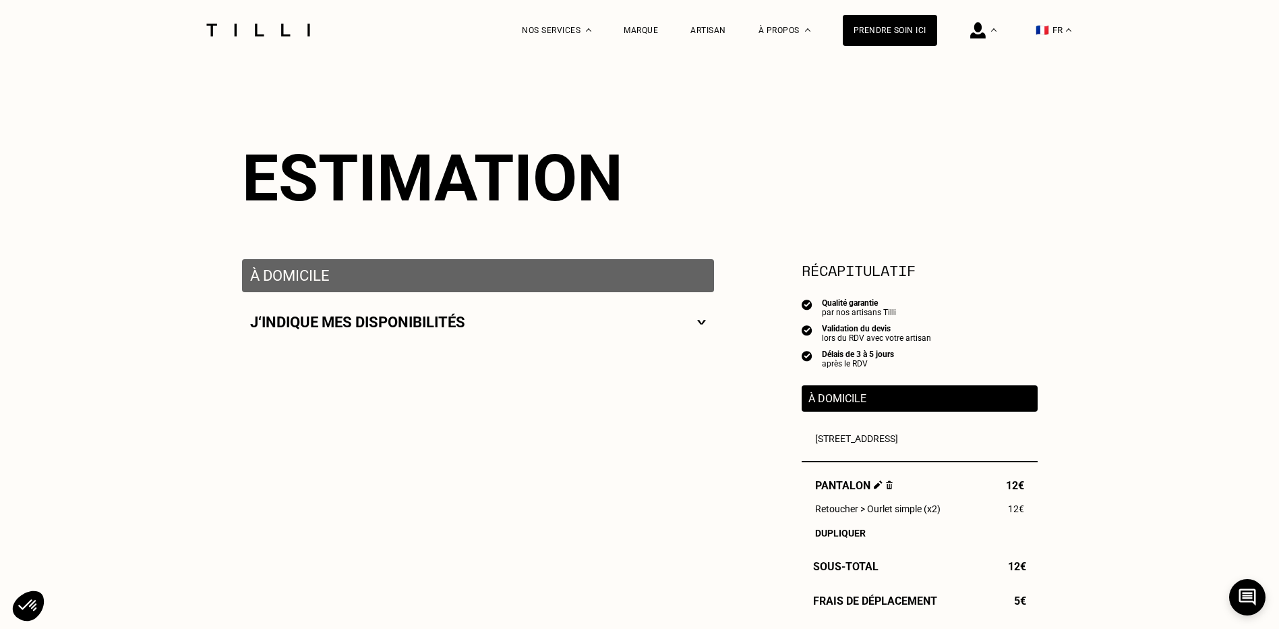
click at [308, 326] on p "J‘indique mes disponibilités" at bounding box center [357, 322] width 215 height 17
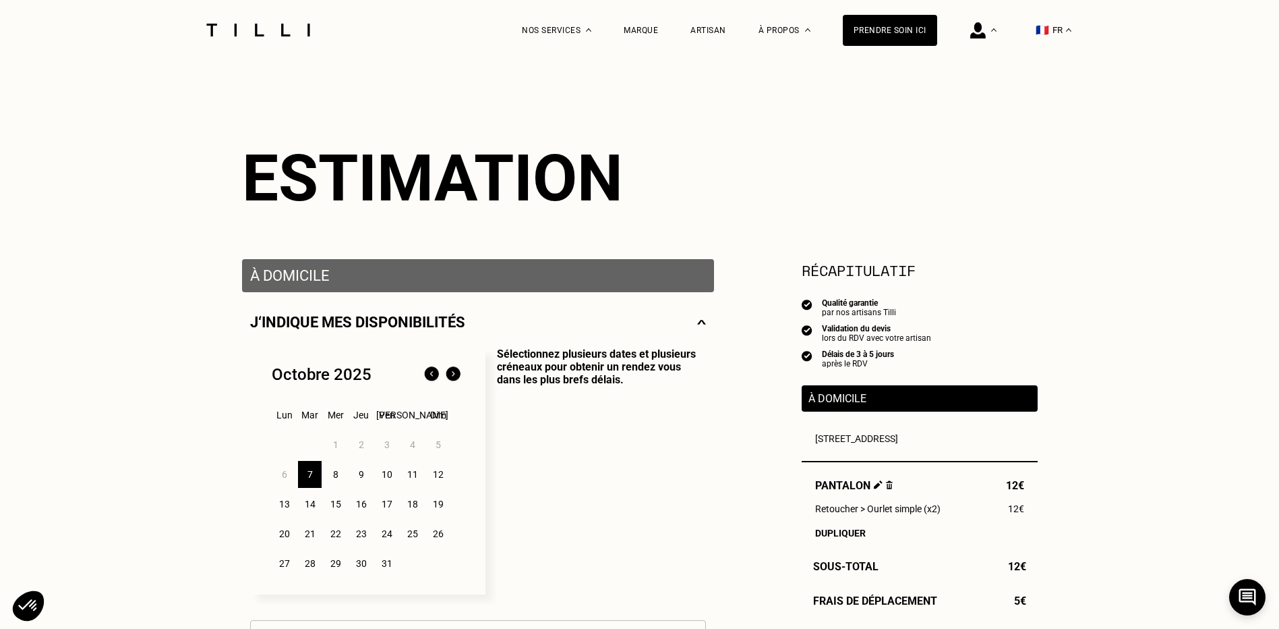
click at [300, 284] on p "À domicile" at bounding box center [478, 275] width 456 height 17
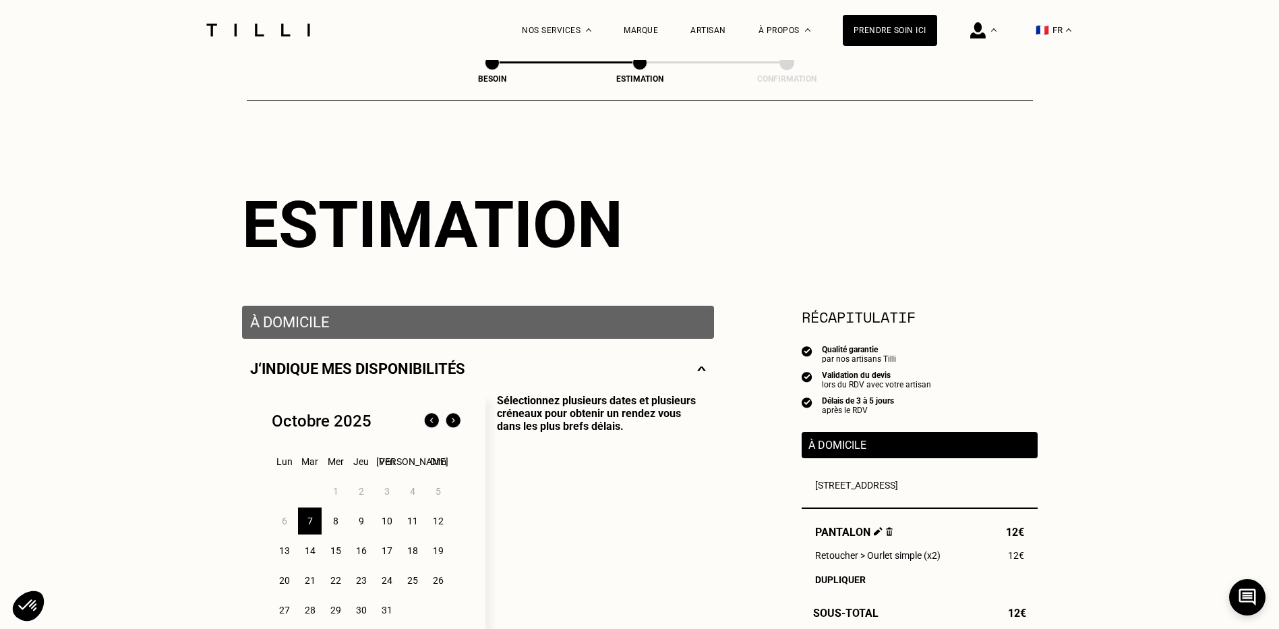
scroll to position [0, 0]
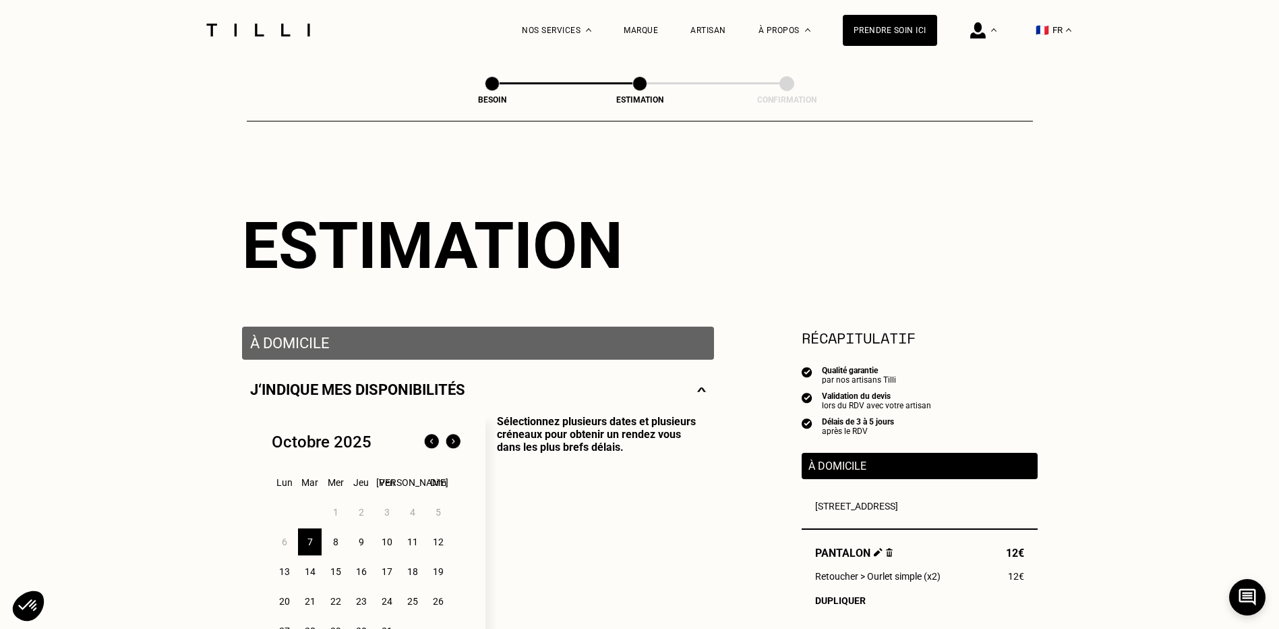
click at [486, 98] on div "Besoin" at bounding box center [492, 99] width 135 height 9
select select "FR"
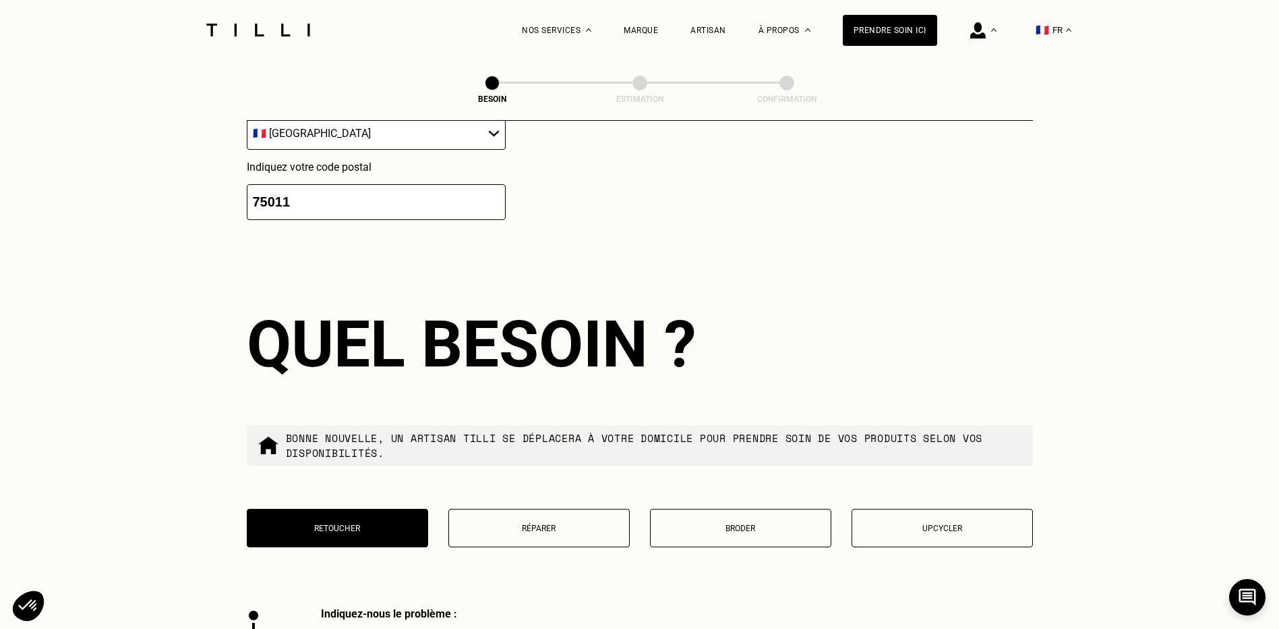
scroll to position [2022, 0]
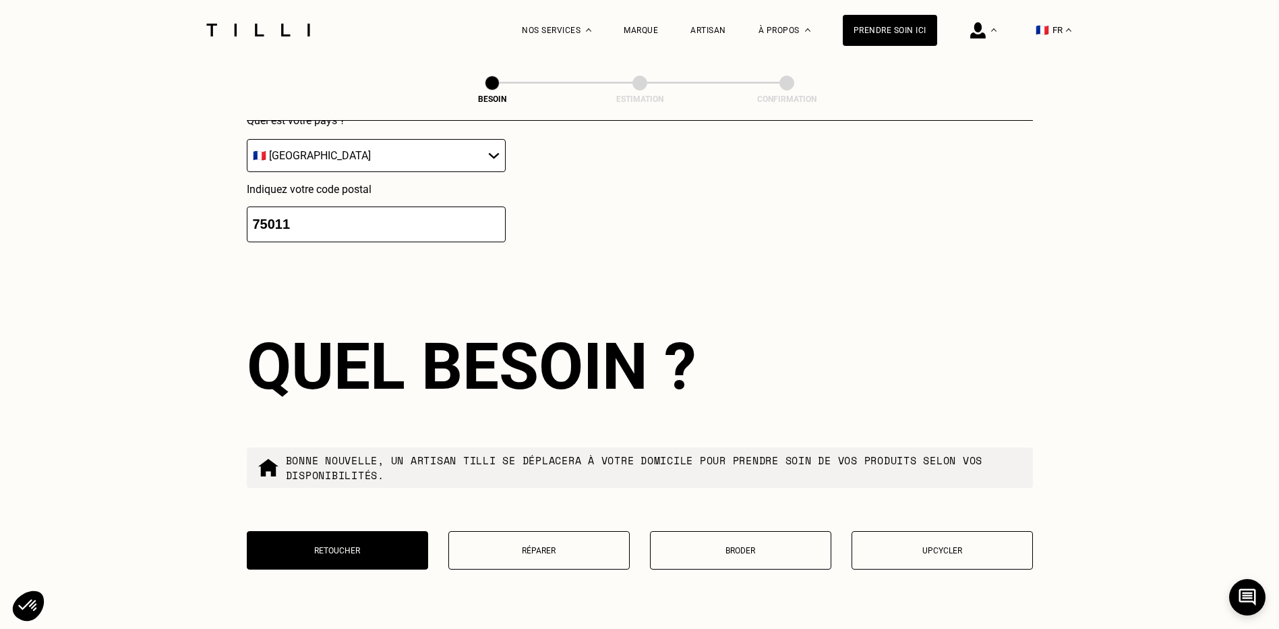
drag, startPoint x: 290, startPoint y: 217, endPoint x: 200, endPoint y: 219, distance: 89.7
paste input "number"
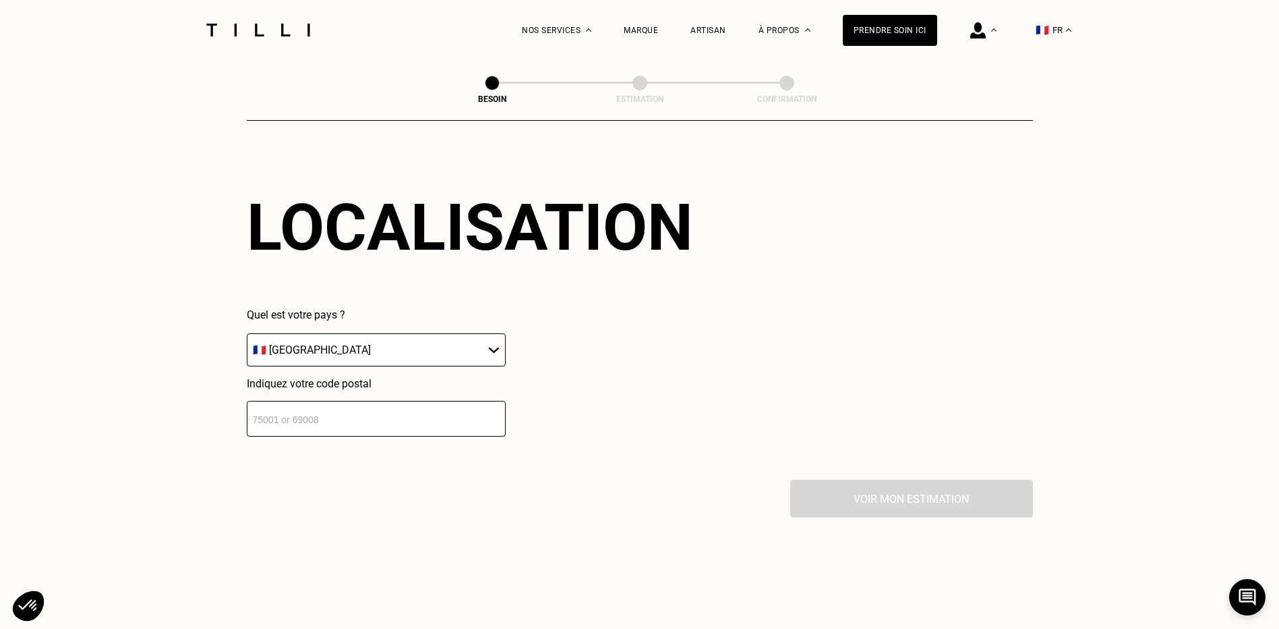
scroll to position [1820, 0]
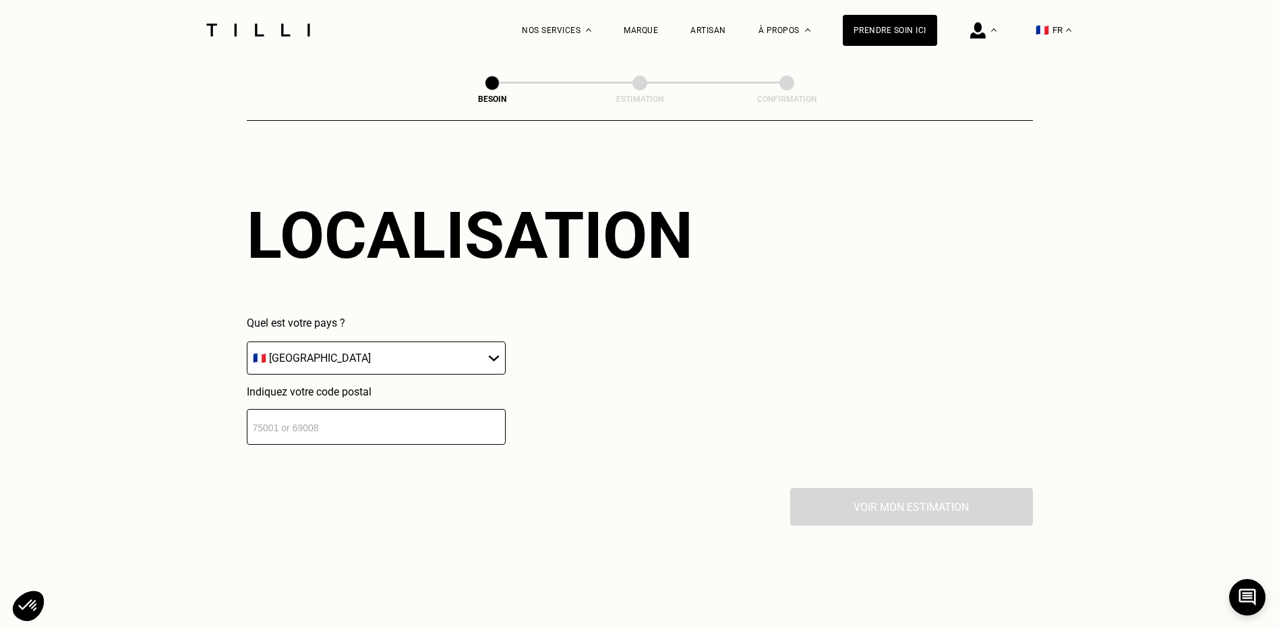
click at [277, 348] on select "🇩🇪 [GEOGRAPHIC_DATA] 🇦🇹 [GEOGRAPHIC_DATA] 🇧🇪 [GEOGRAPHIC_DATA] 🇧🇬 Bulgarie 🇨🇾 C…" at bounding box center [376, 357] width 259 height 33
click at [277, 349] on select "🇩🇪 [GEOGRAPHIC_DATA] 🇦🇹 [GEOGRAPHIC_DATA] 🇧🇪 [GEOGRAPHIC_DATA] 🇧🇬 Bulgarie 🇨🇾 C…" at bounding box center [376, 357] width 259 height 33
click at [268, 414] on input "number" at bounding box center [376, 427] width 259 height 36
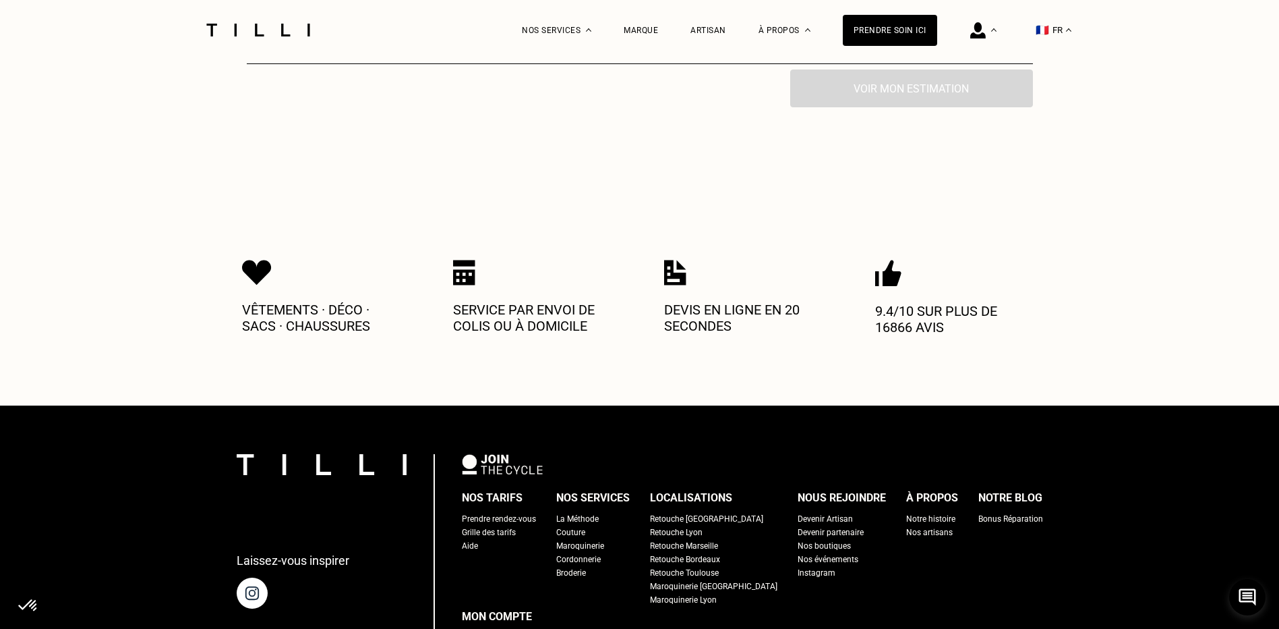
scroll to position [2765, 0]
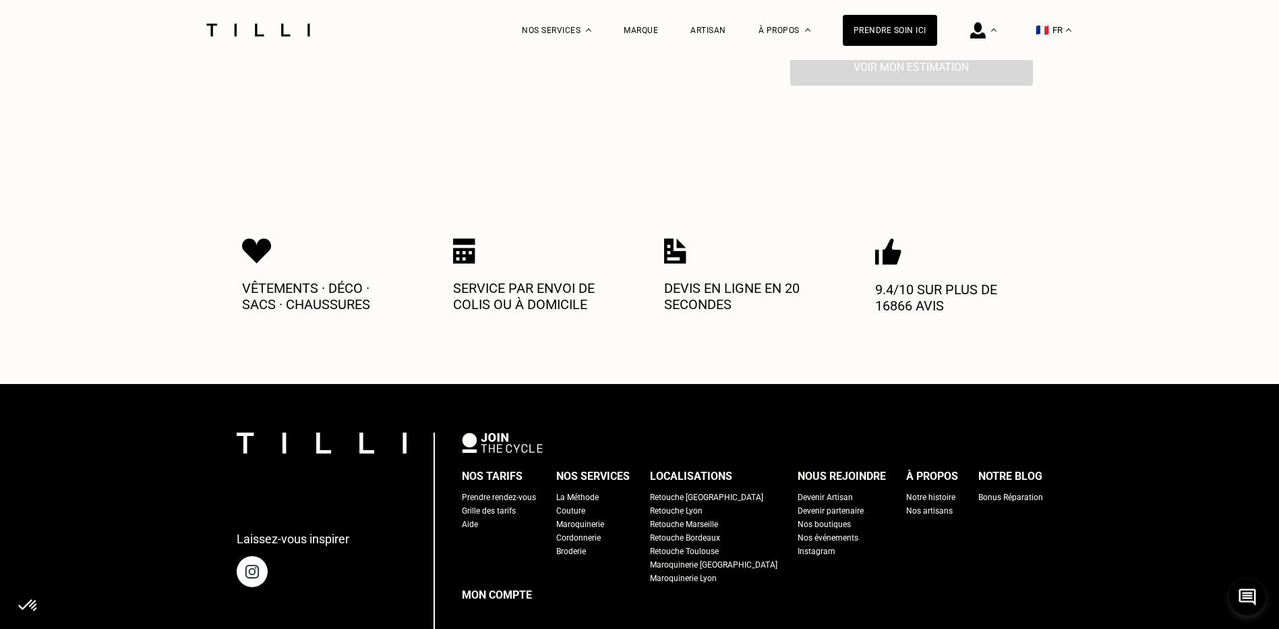
type input "75009"
click at [494, 490] on div "Prendre rendez-vous" at bounding box center [499, 496] width 74 height 13
select select "FR"
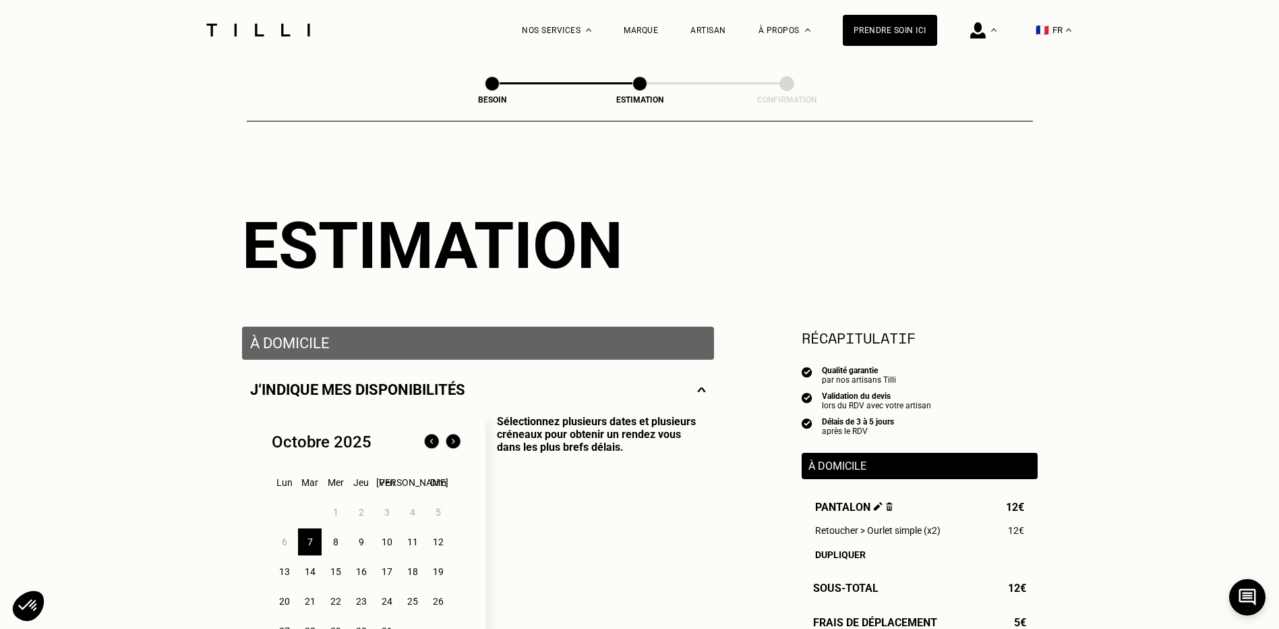
type input "06 26 83 00 90"
click at [483, 103] on div "Besoin" at bounding box center [492, 99] width 135 height 9
select select "FR"
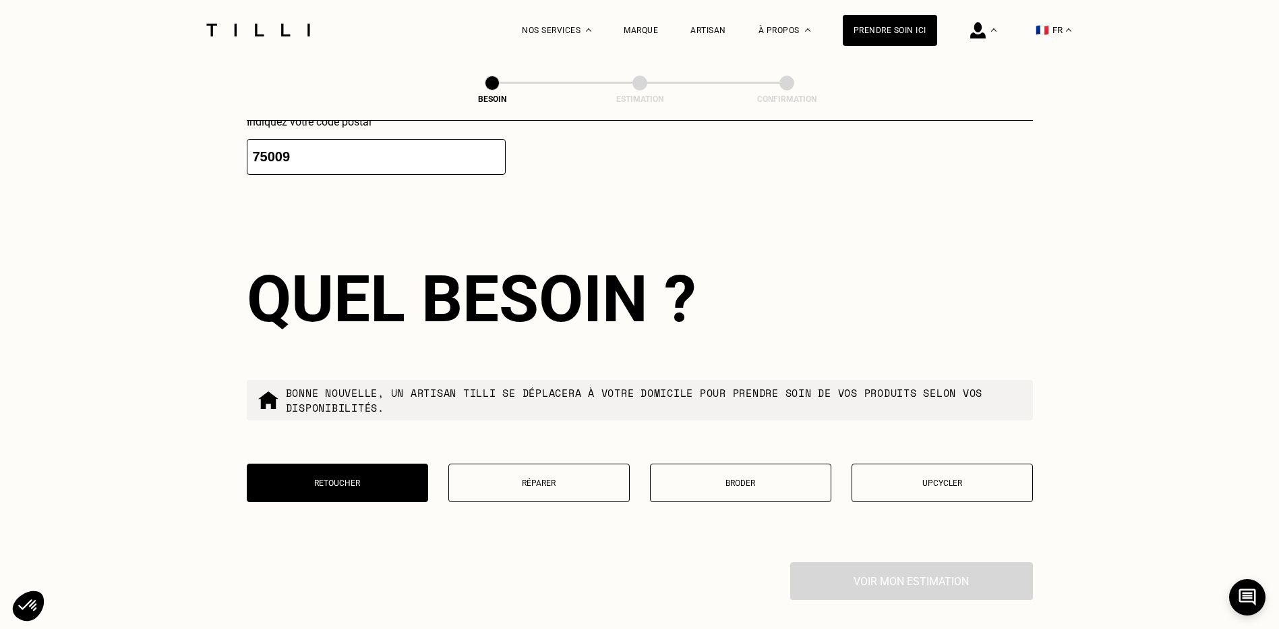
scroll to position [1685, 0]
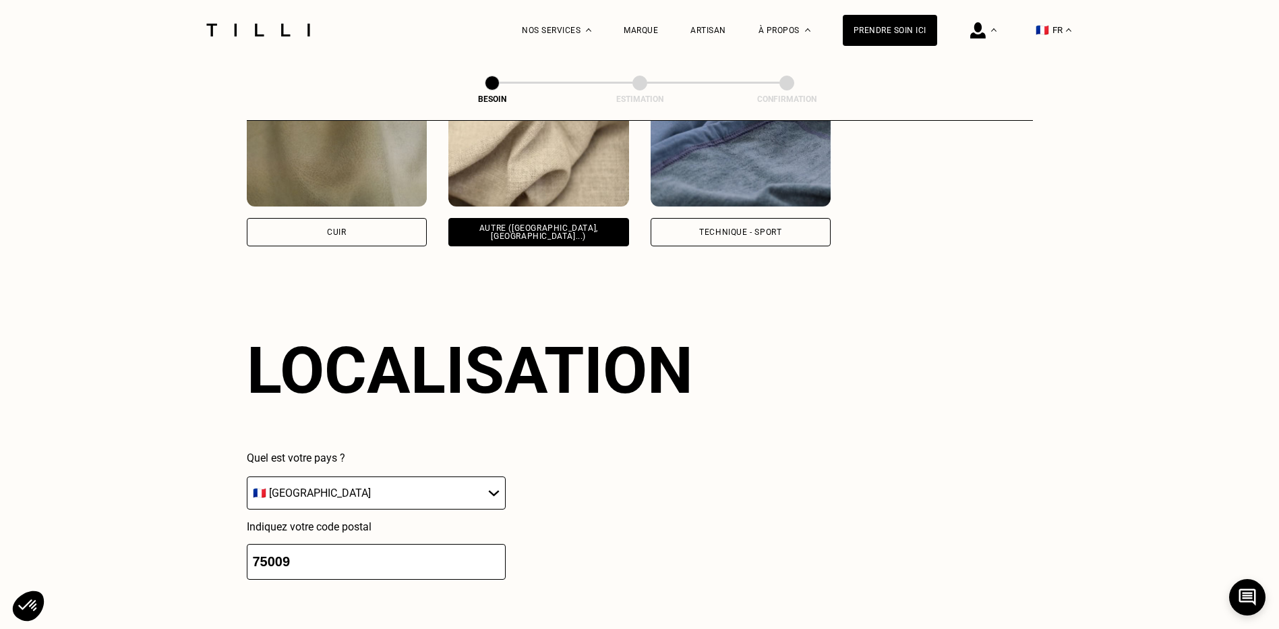
drag, startPoint x: 323, startPoint y: 560, endPoint x: 113, endPoint y: 529, distance: 212.1
click at [113, 529] on div "La Méthode Retoucherie Maroquinerie Broderie Cordonnerie Nos prix Nos services …" at bounding box center [639, 27] width 1279 height 3425
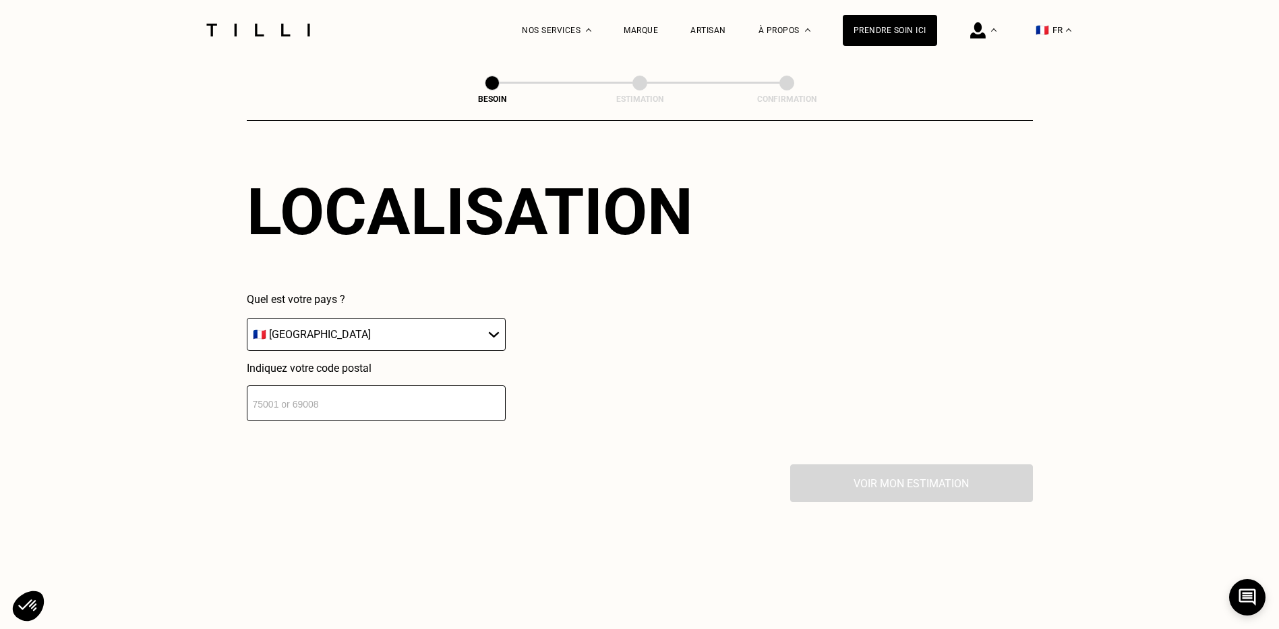
scroll to position [1955, 0]
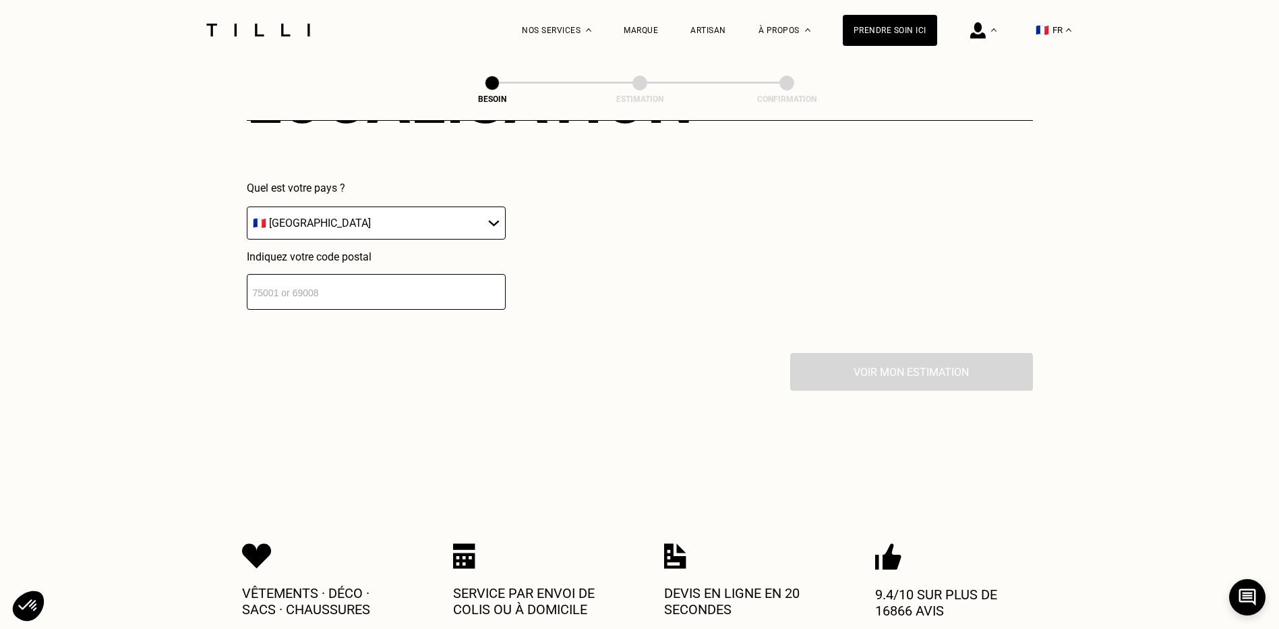
drag, startPoint x: 447, startPoint y: 320, endPoint x: 437, endPoint y: 320, distance: 10.1
click at [446, 320] on div "Localisation Quel est votre pays ? 🇩🇪 [GEOGRAPHIC_DATA] 🇦🇹 [GEOGRAPHIC_DATA] 🇧🇪…" at bounding box center [640, 186] width 786 height 333
click at [294, 279] on input "number" at bounding box center [376, 292] width 259 height 36
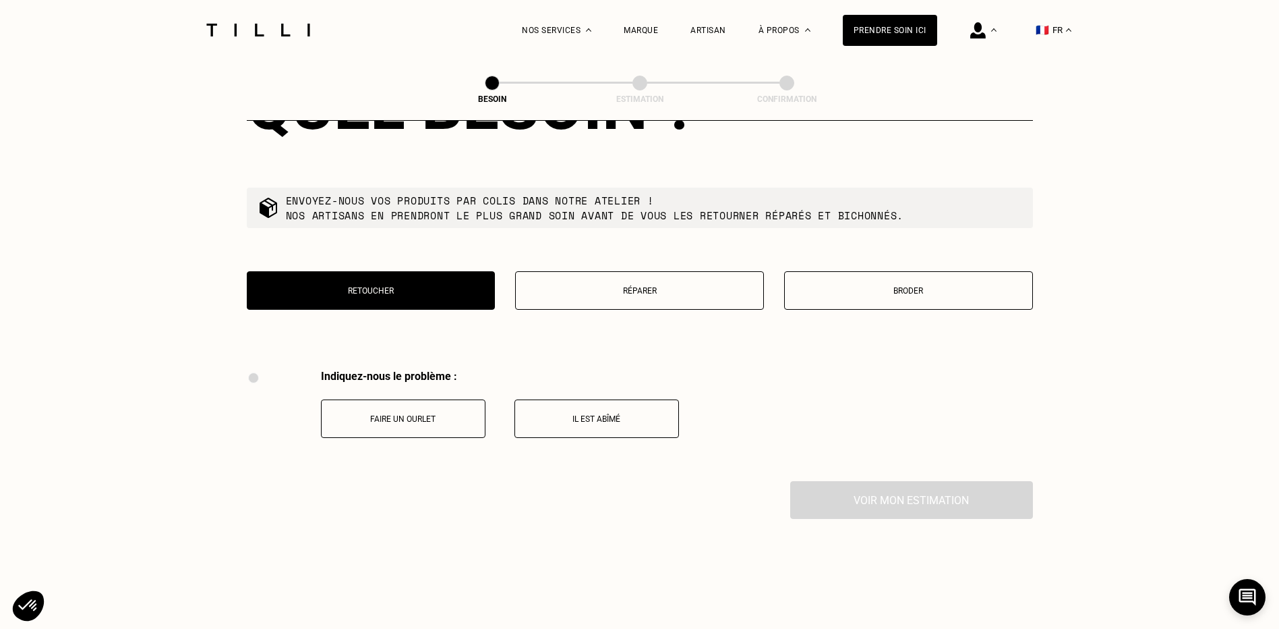
scroll to position [2283, 0]
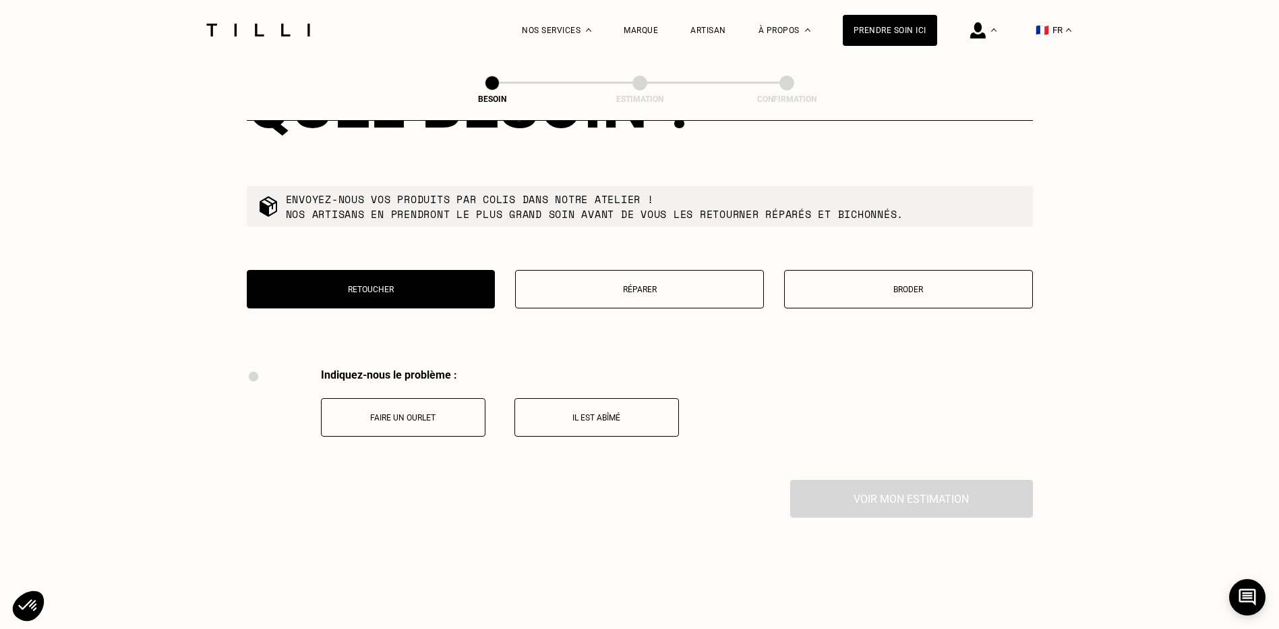
type input "77000"
drag, startPoint x: 388, startPoint y: 419, endPoint x: 351, endPoint y: 420, distance: 36.4
click at [386, 419] on button "Faire un ourlet" at bounding box center [403, 417] width 165 height 38
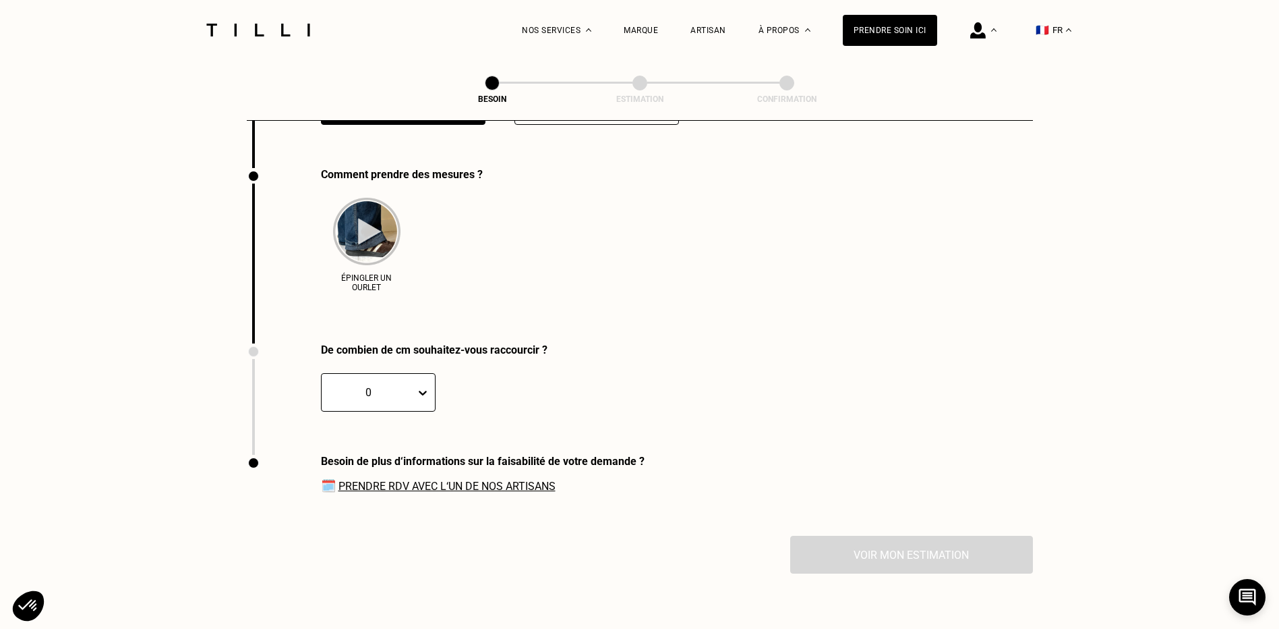
scroll to position [2606, 0]
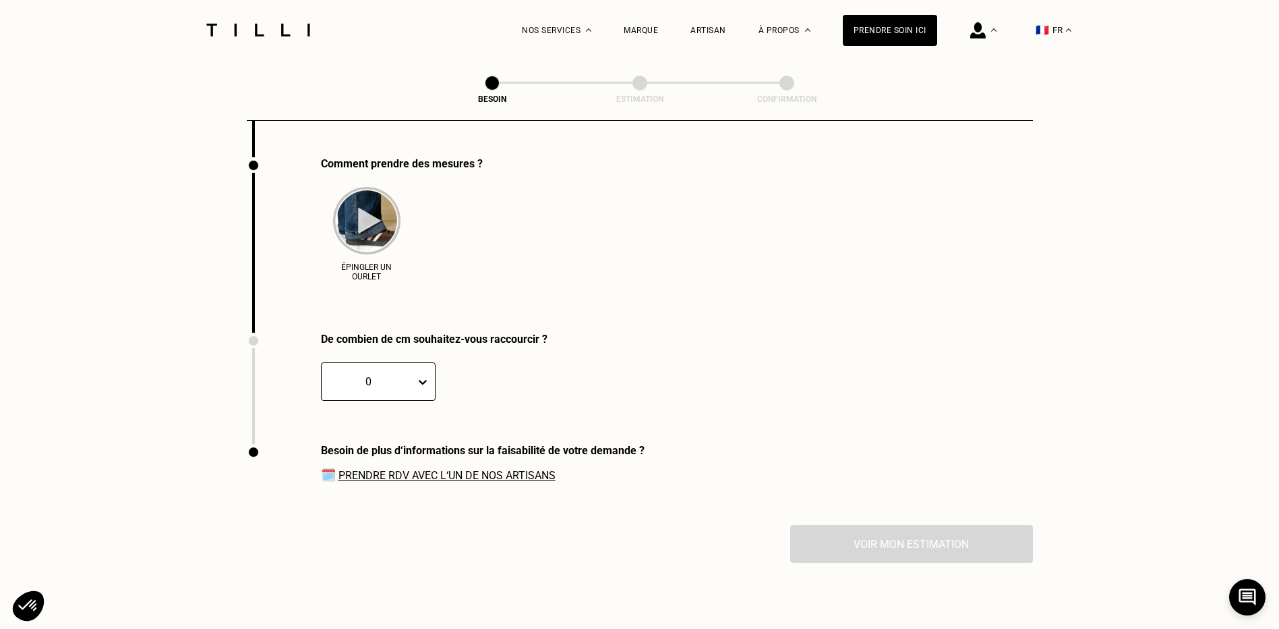
click at [359, 469] on link "Prendre RDV avec l‘un de nos artisans" at bounding box center [447, 475] width 217 height 13
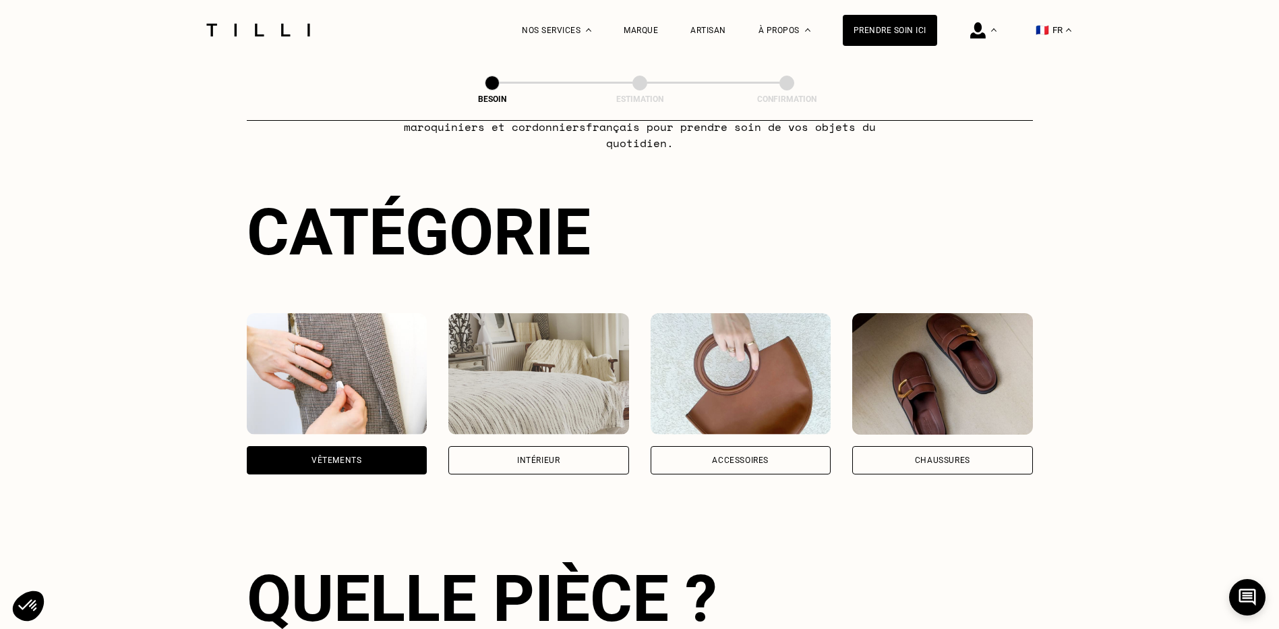
scroll to position [0, 0]
